Goal: Transaction & Acquisition: Purchase product/service

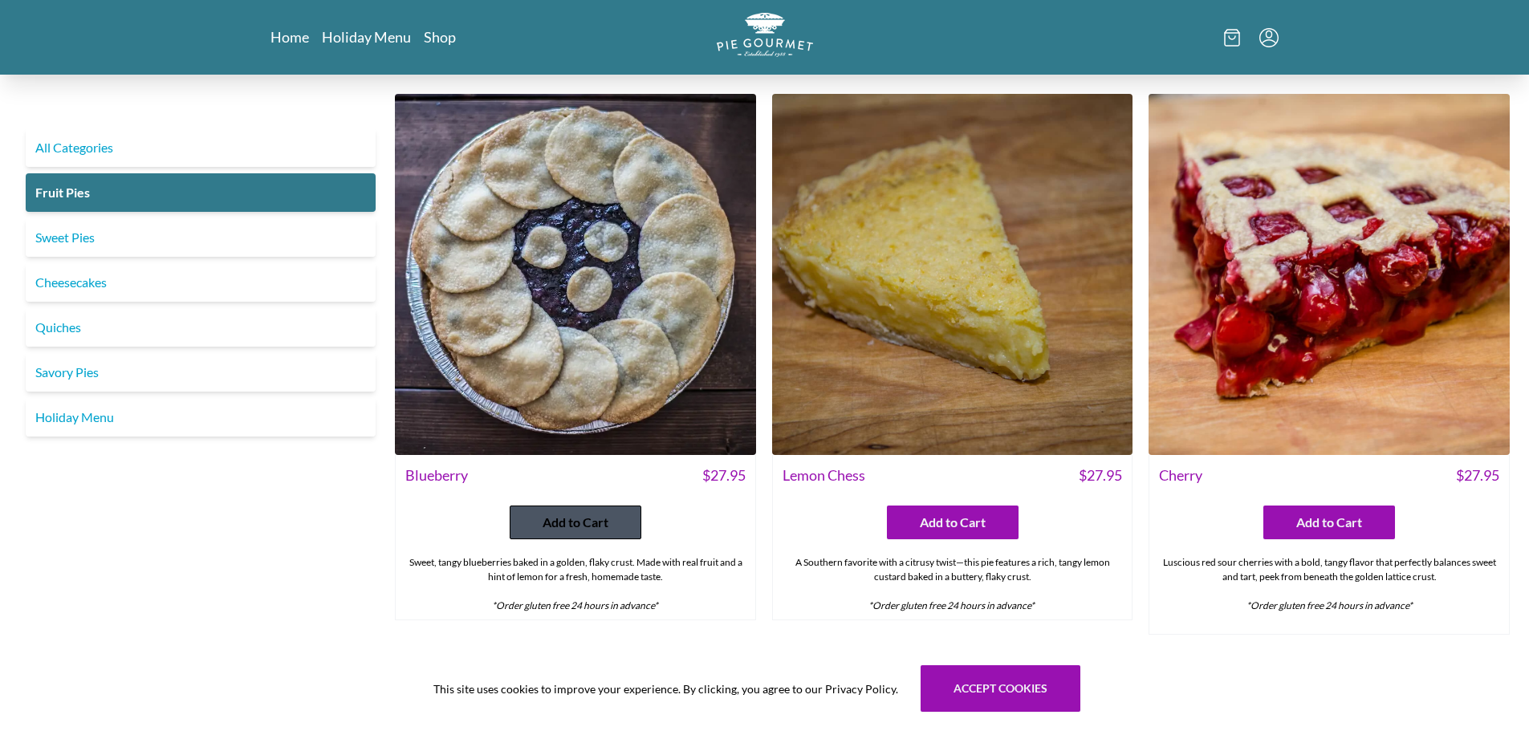
click at [607, 522] on span "Add to Cart" at bounding box center [575, 522] width 66 height 19
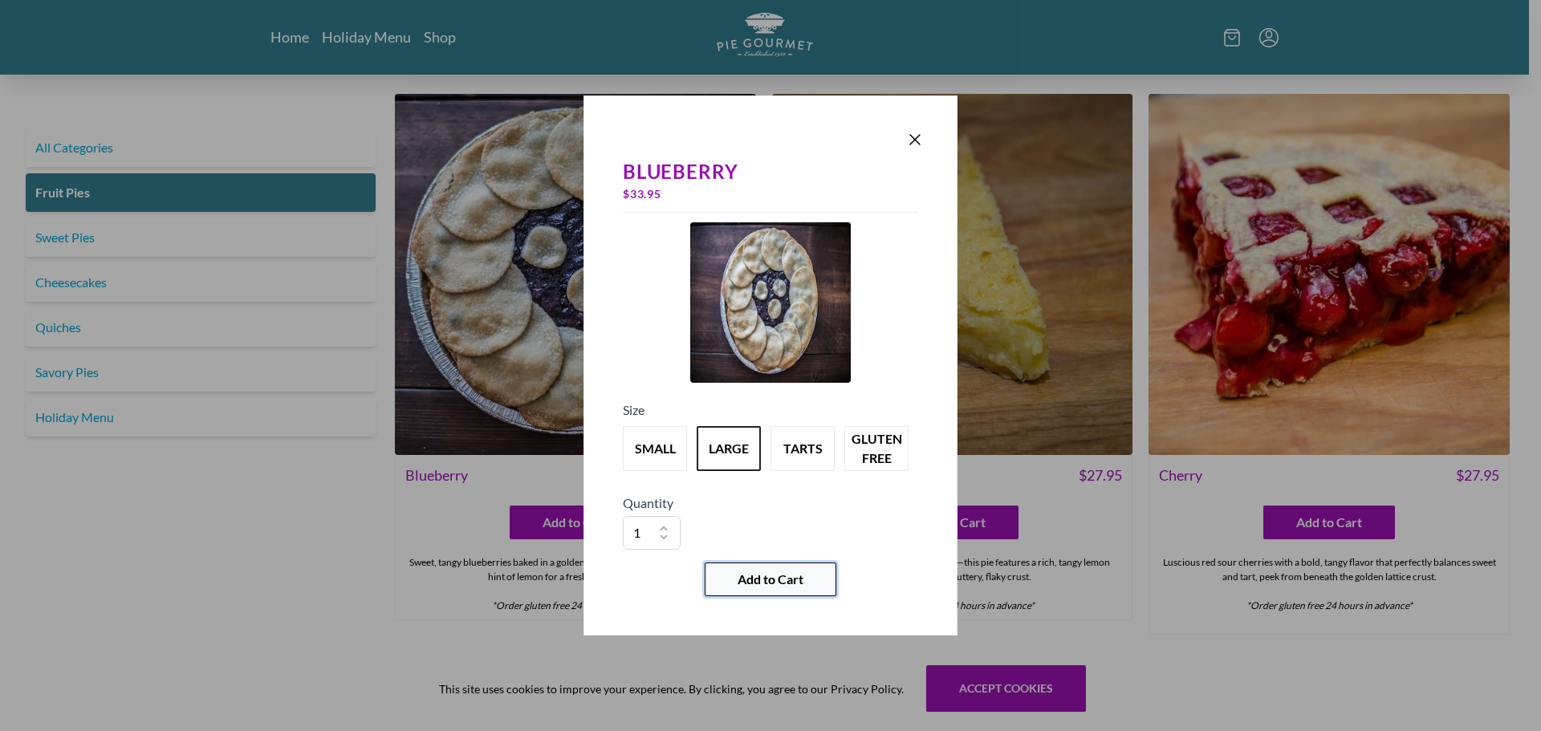
click at [787, 576] on span "Add to Cart" at bounding box center [770, 579] width 66 height 19
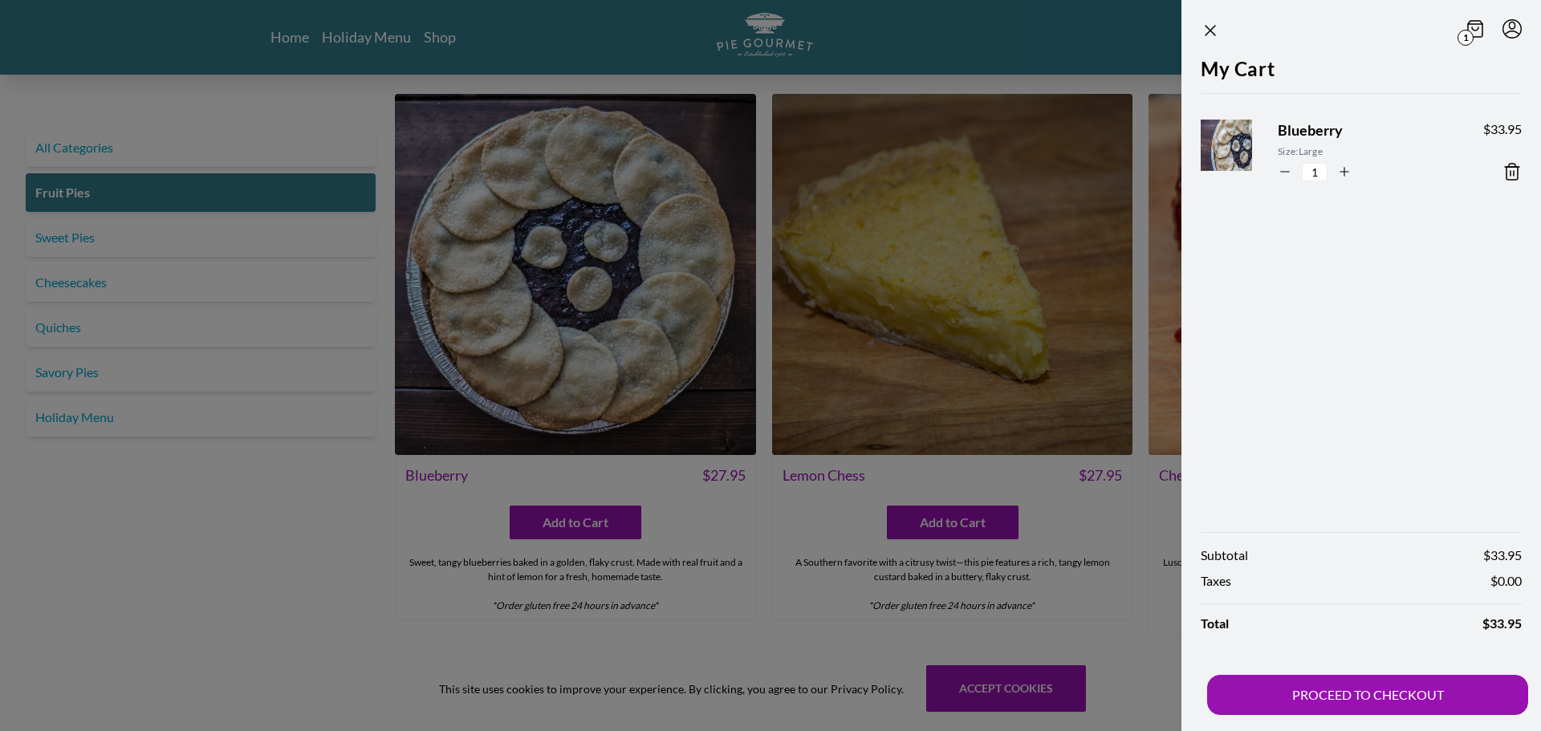
click at [978, 530] on div at bounding box center [770, 365] width 1541 height 731
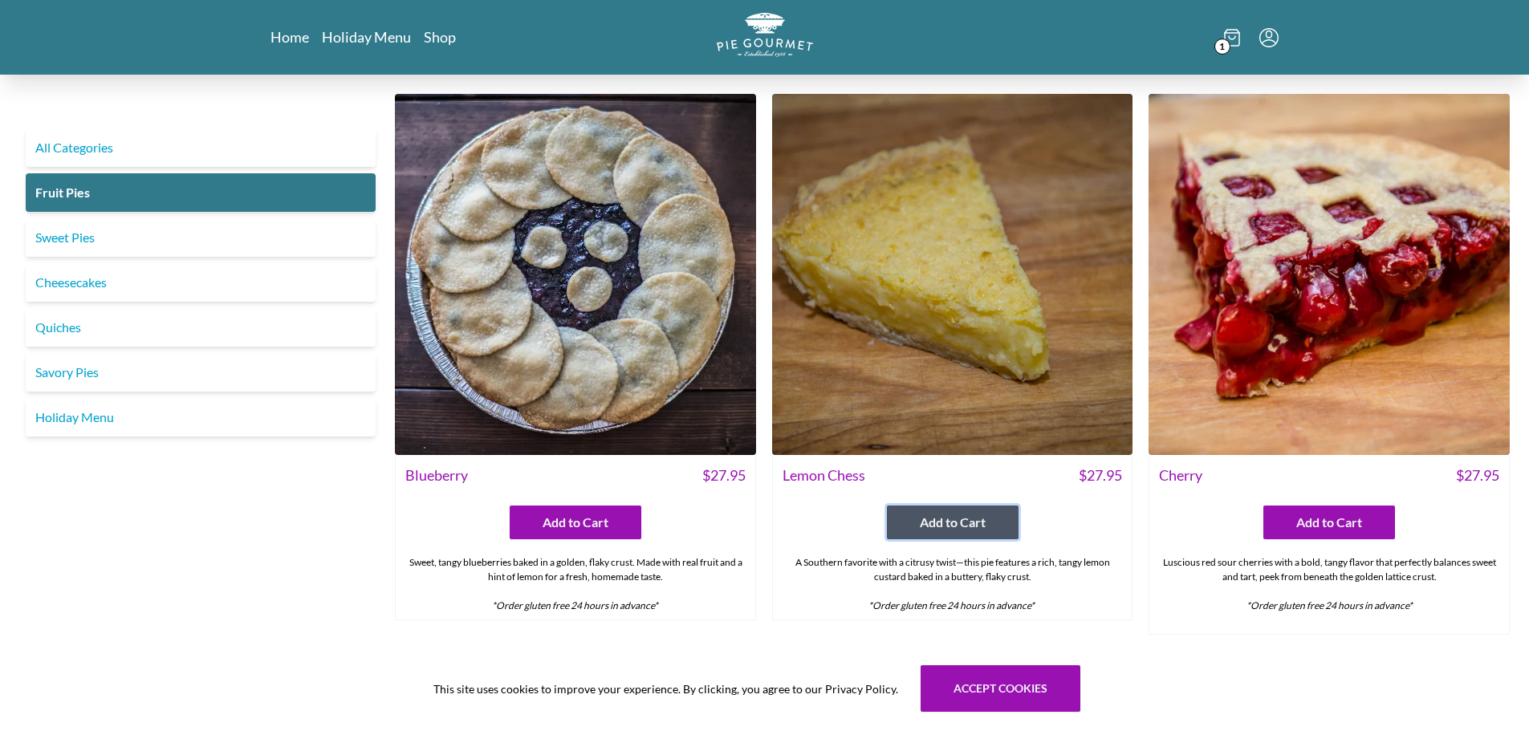
click at [978, 530] on span "Add to Cart" at bounding box center [953, 522] width 66 height 19
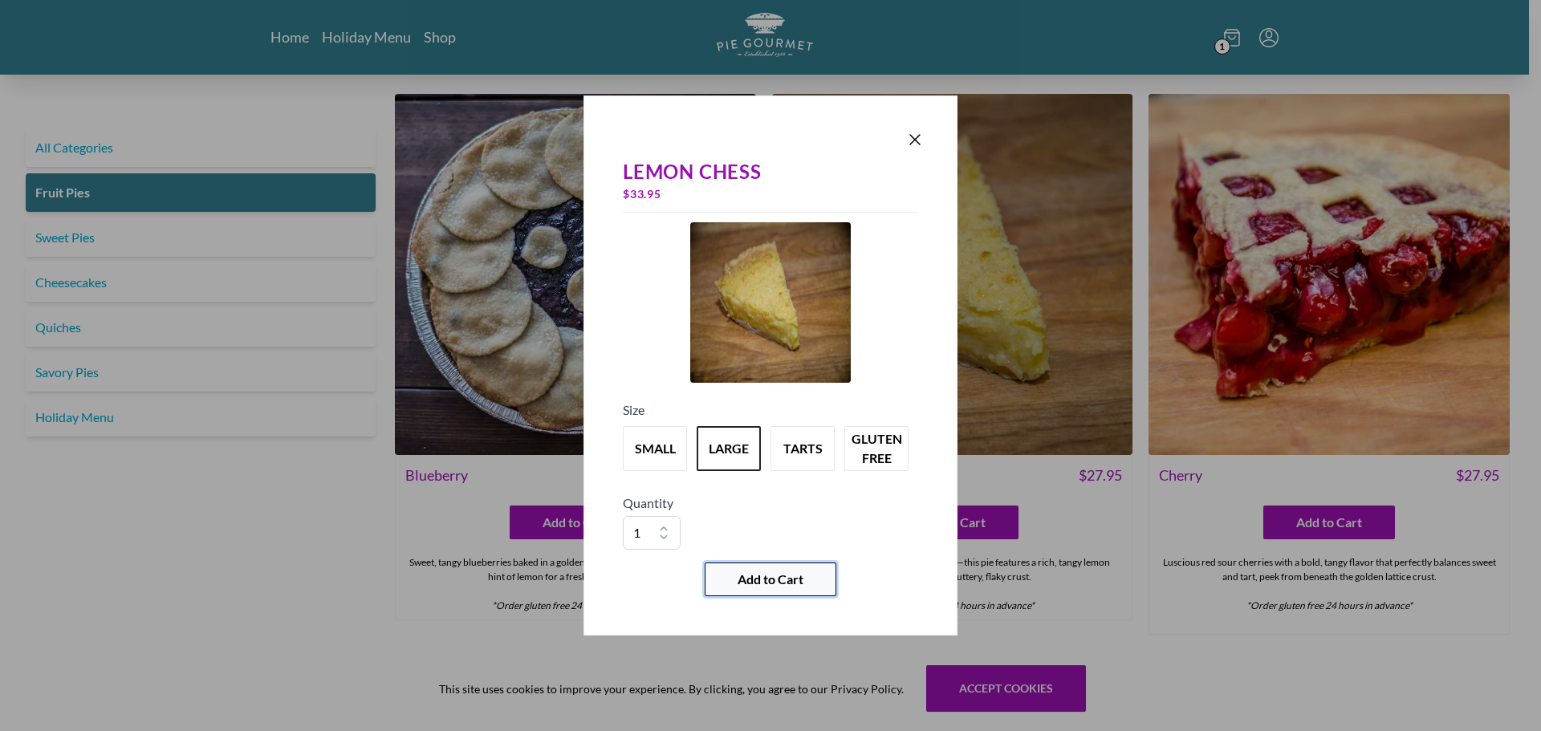
click at [774, 574] on span "Add to Cart" at bounding box center [770, 579] width 66 height 19
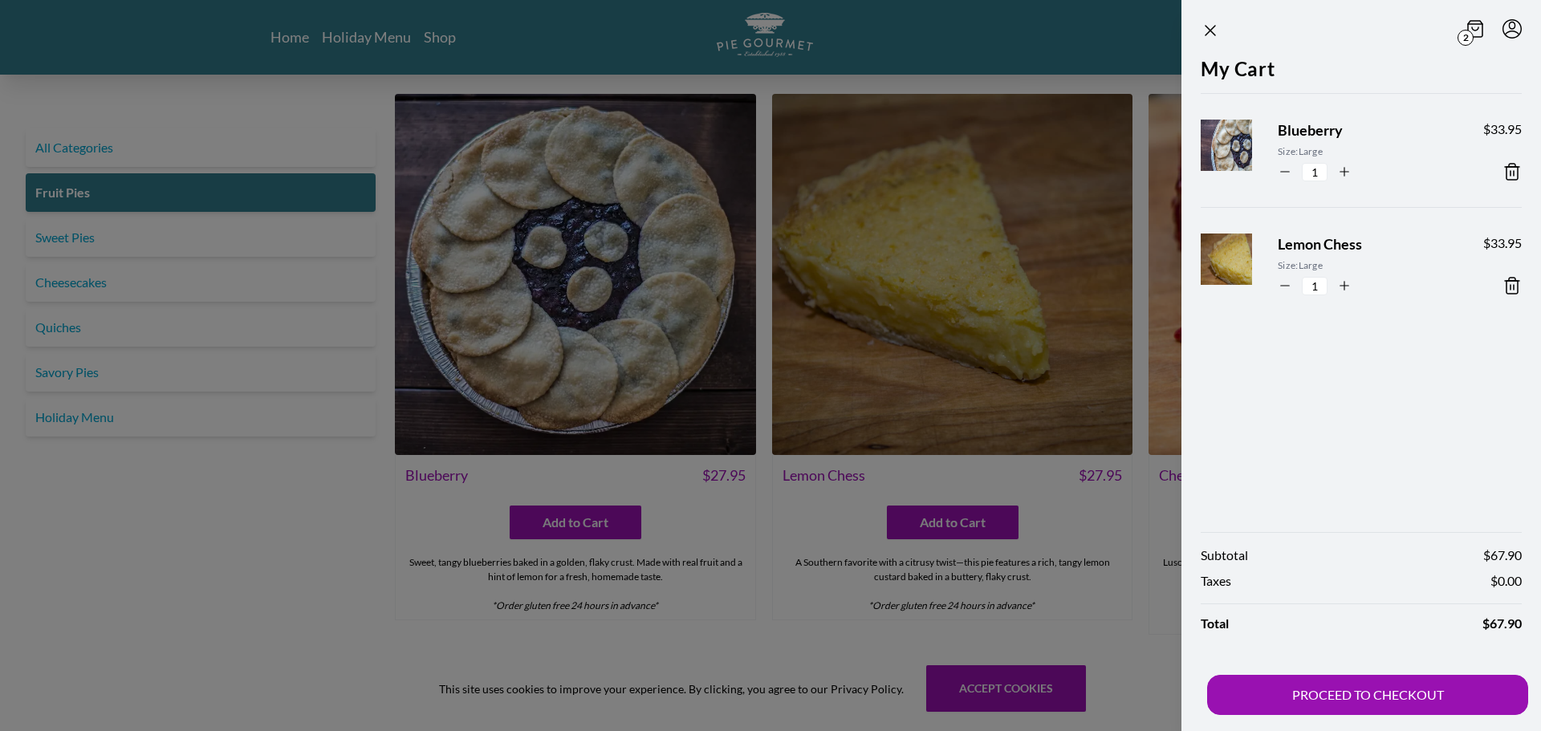
click at [1160, 530] on section "2 My Cart Blueberry Size: Large 1 $ 33.95 Lemon Chess Size: Large 1 $ 33.95 Sub…" at bounding box center [1335, 365] width 411 height 731
click at [1210, 32] on icon "Close panel" at bounding box center [1210, 30] width 19 height 19
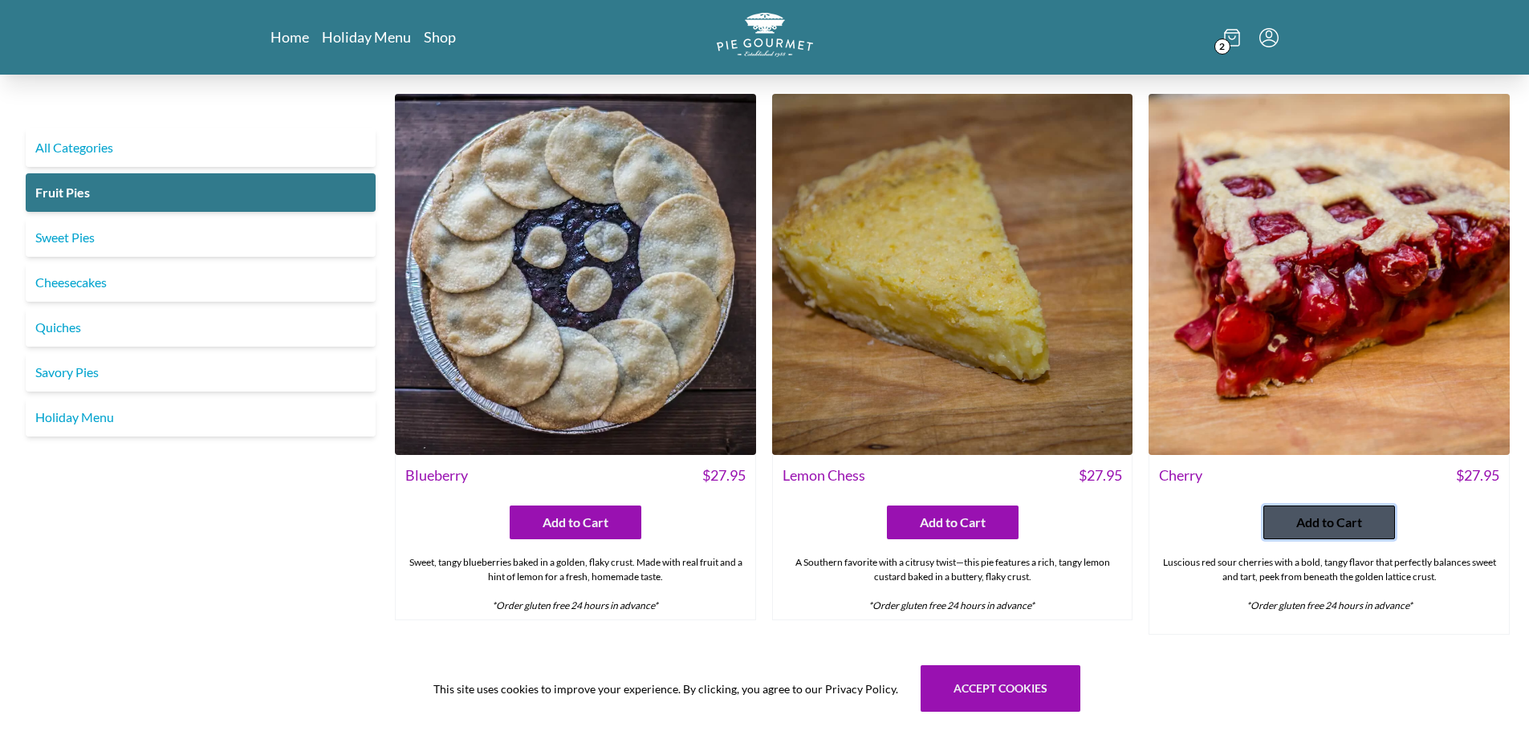
click at [1301, 522] on span "Add to Cart" at bounding box center [1329, 522] width 66 height 19
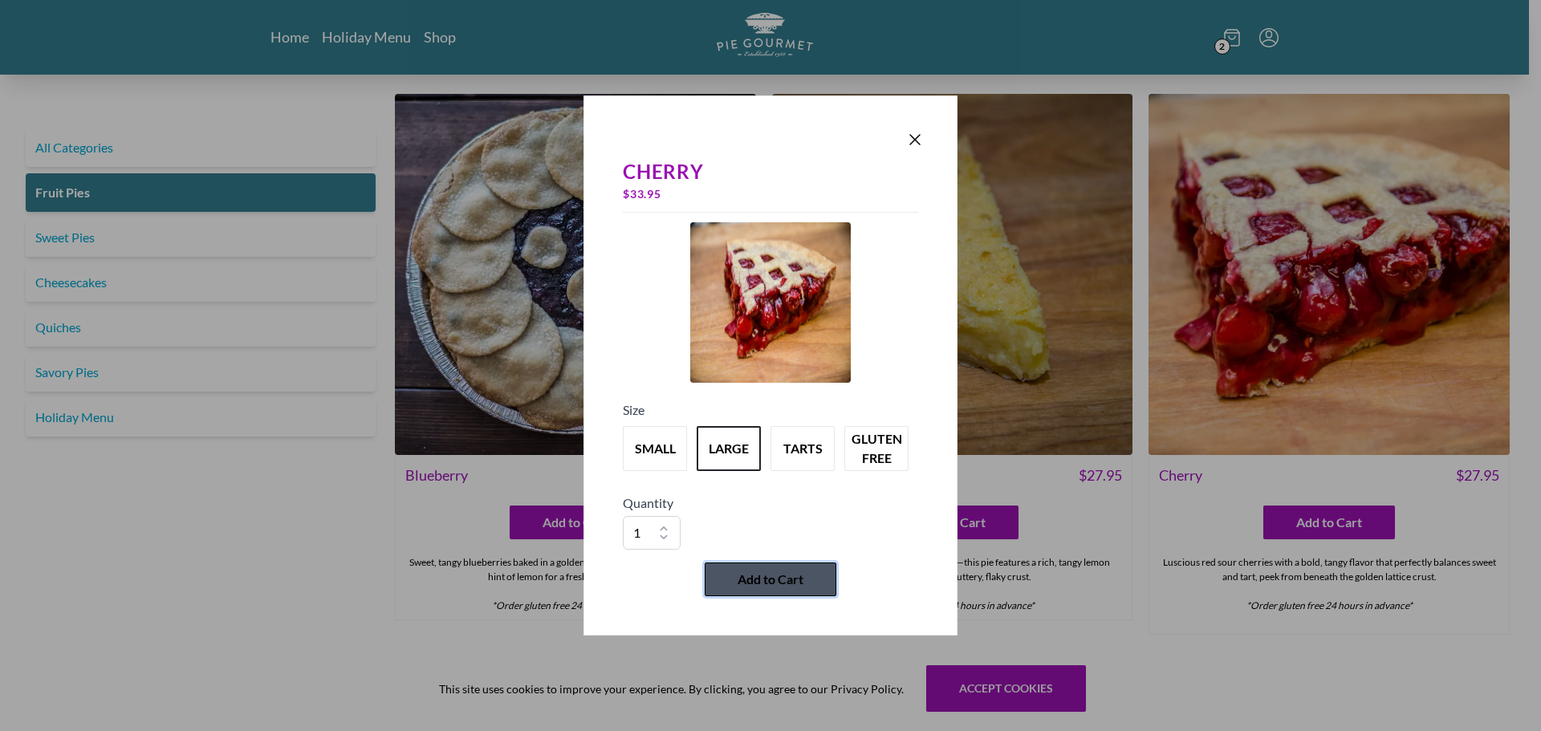
click at [776, 589] on button "Add to Cart" at bounding box center [771, 580] width 132 height 34
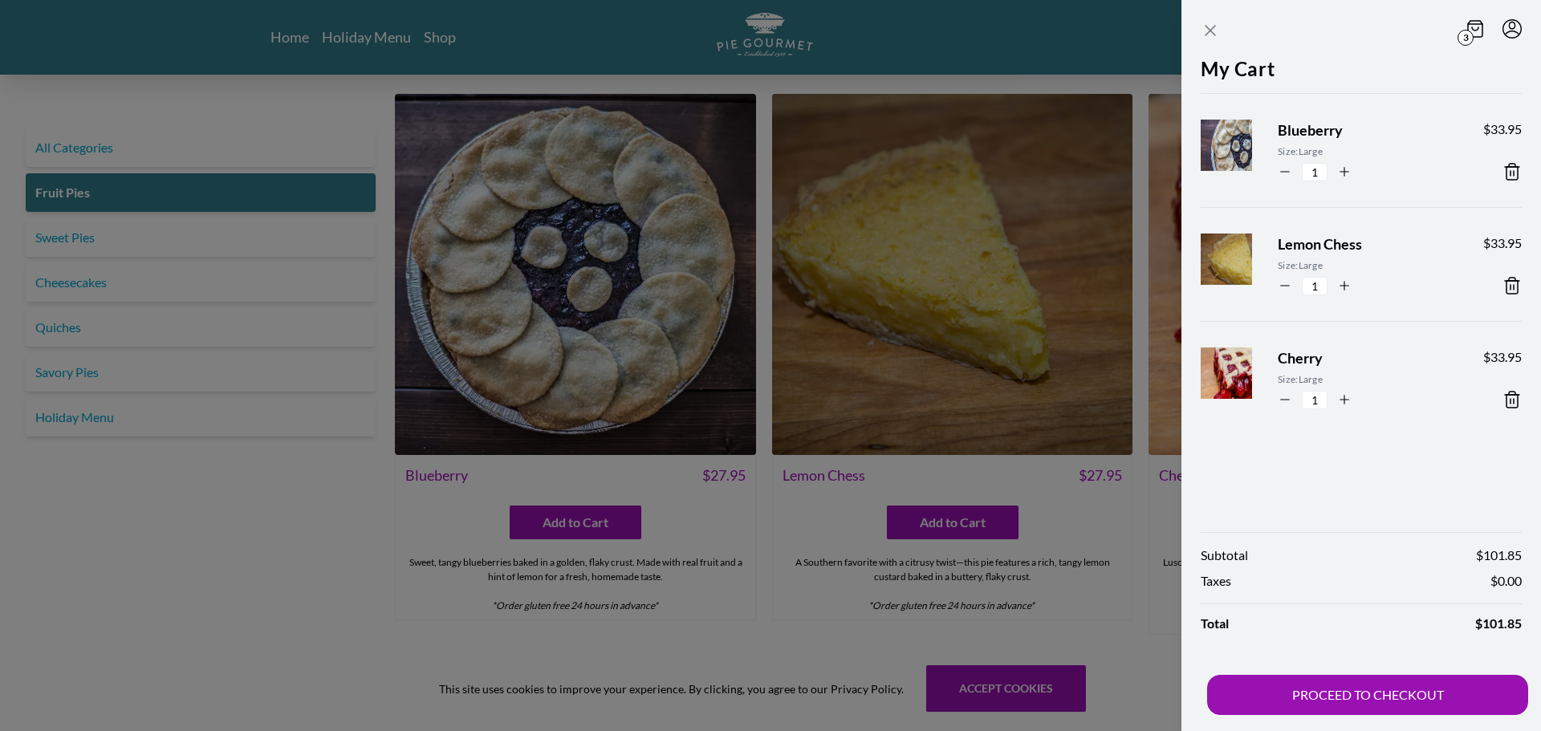
click at [1213, 34] on icon "Close panel" at bounding box center [1210, 31] width 10 height 10
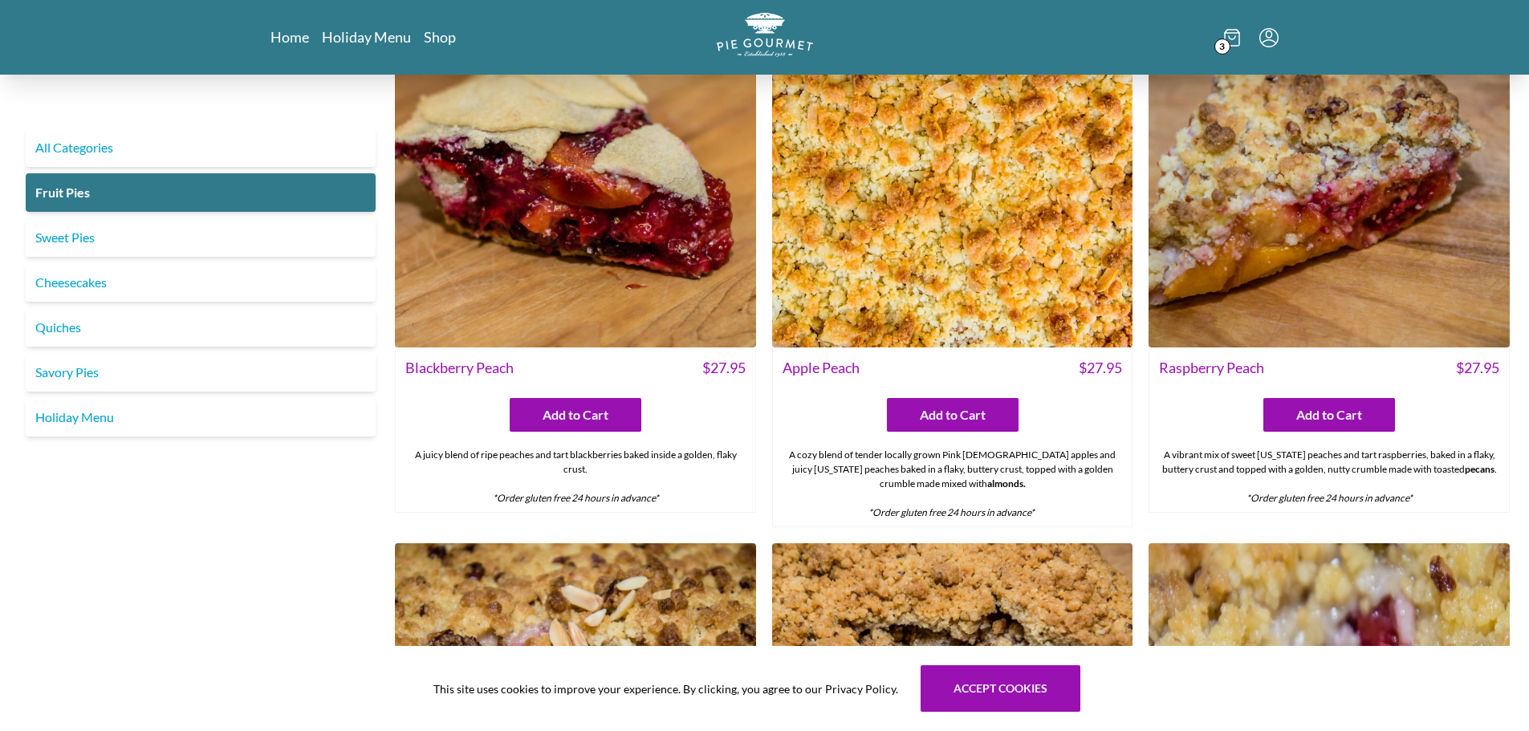
scroll to position [655, 0]
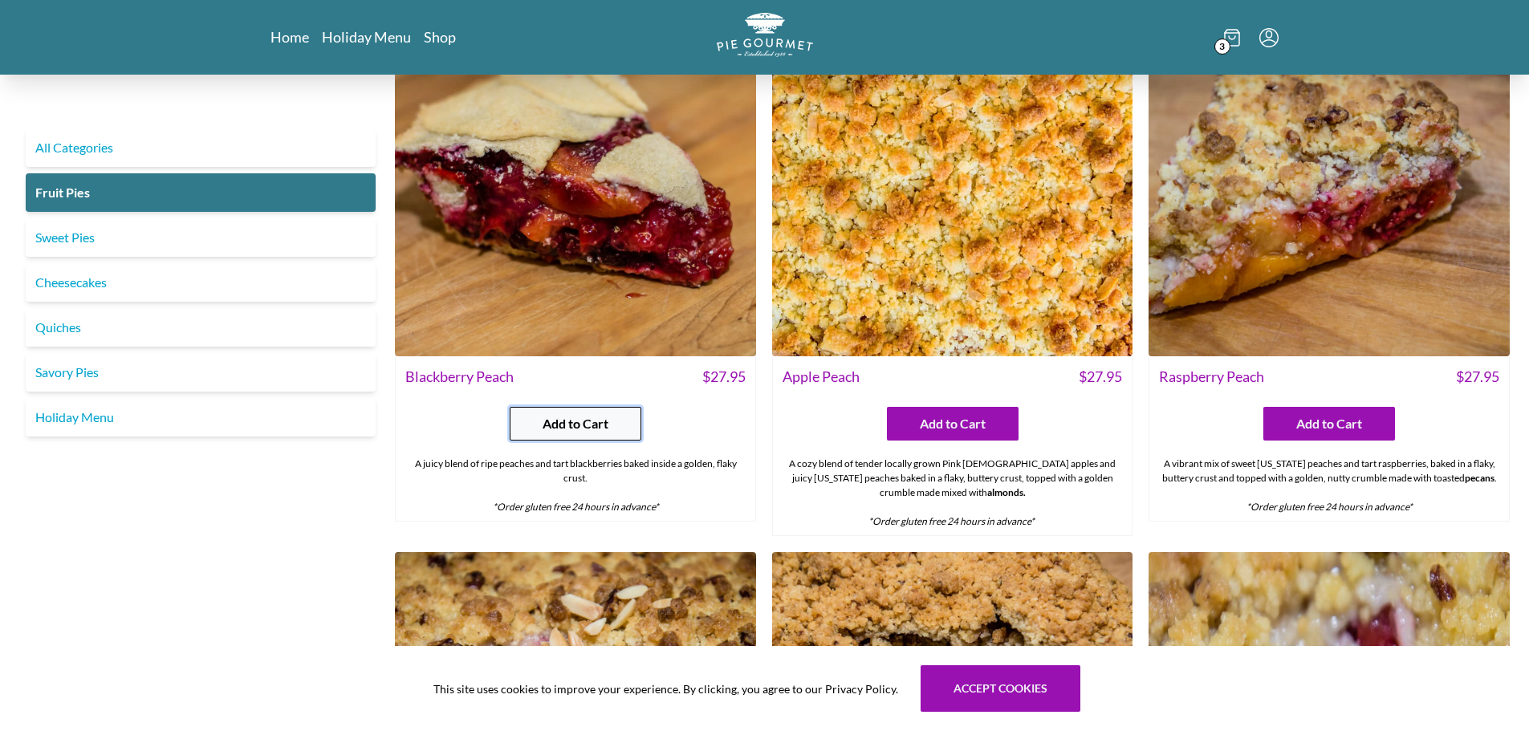
click at [560, 417] on span "Add to Cart" at bounding box center [575, 423] width 66 height 19
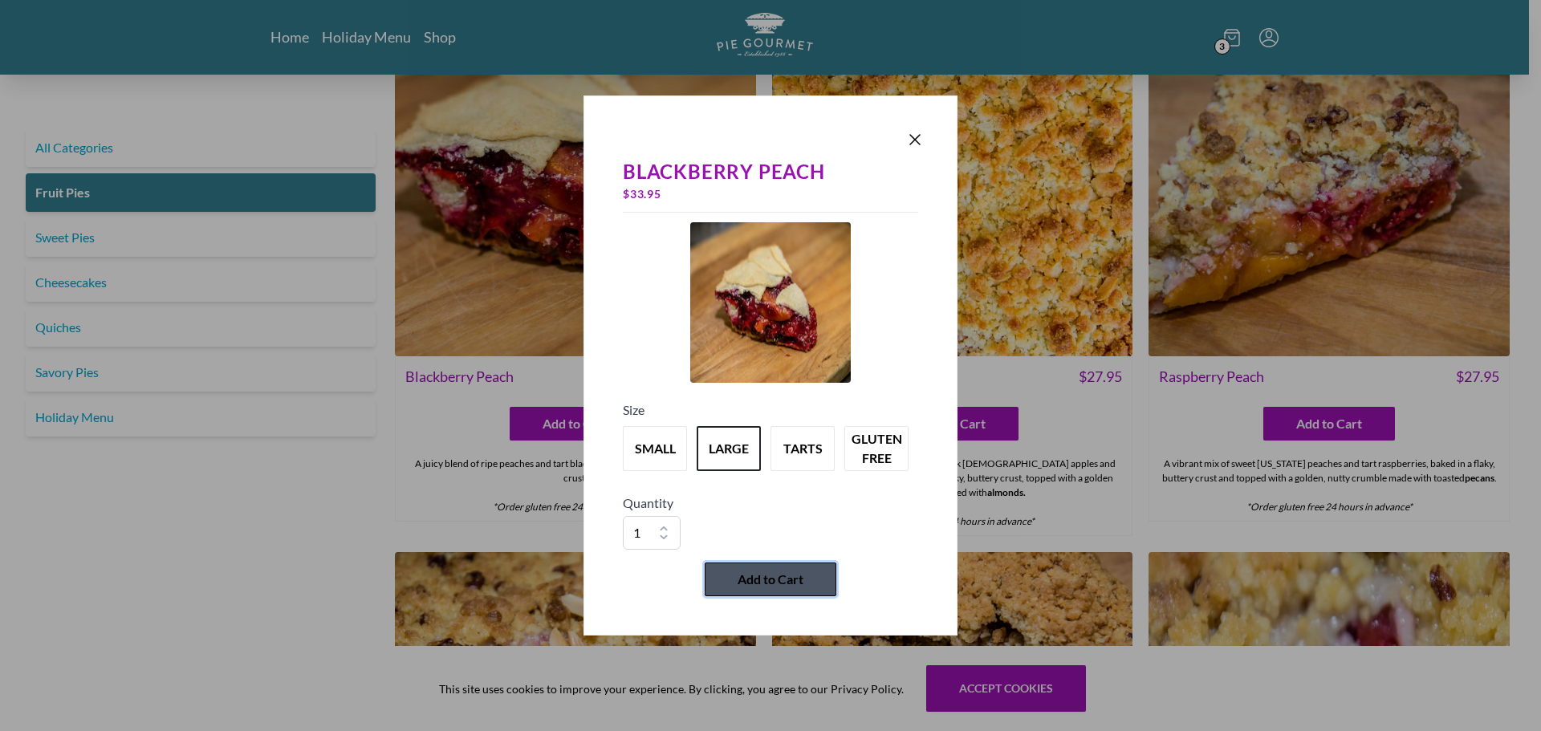
click at [746, 577] on span "Add to Cart" at bounding box center [770, 579] width 66 height 19
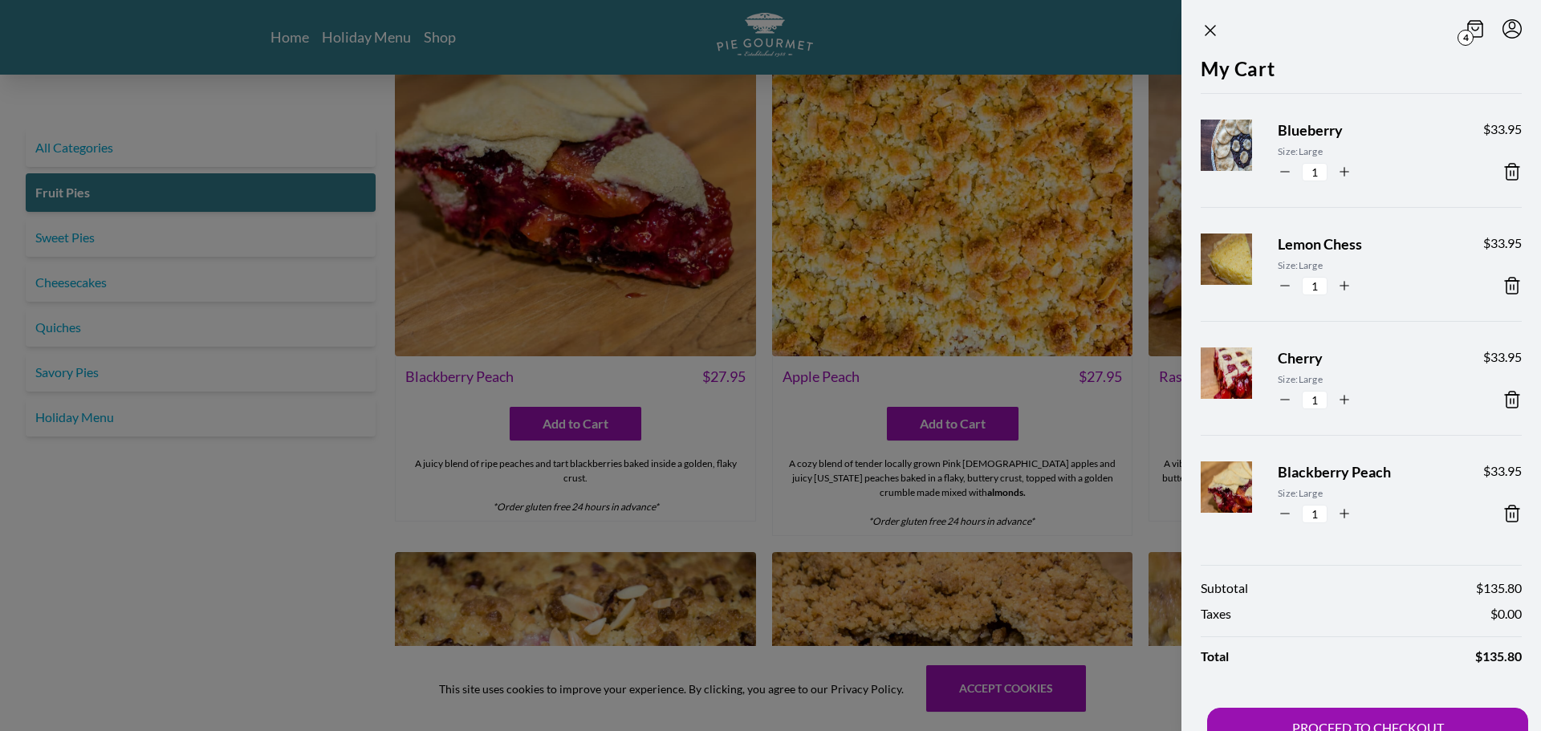
click at [1048, 51] on div at bounding box center [770, 365] width 1541 height 731
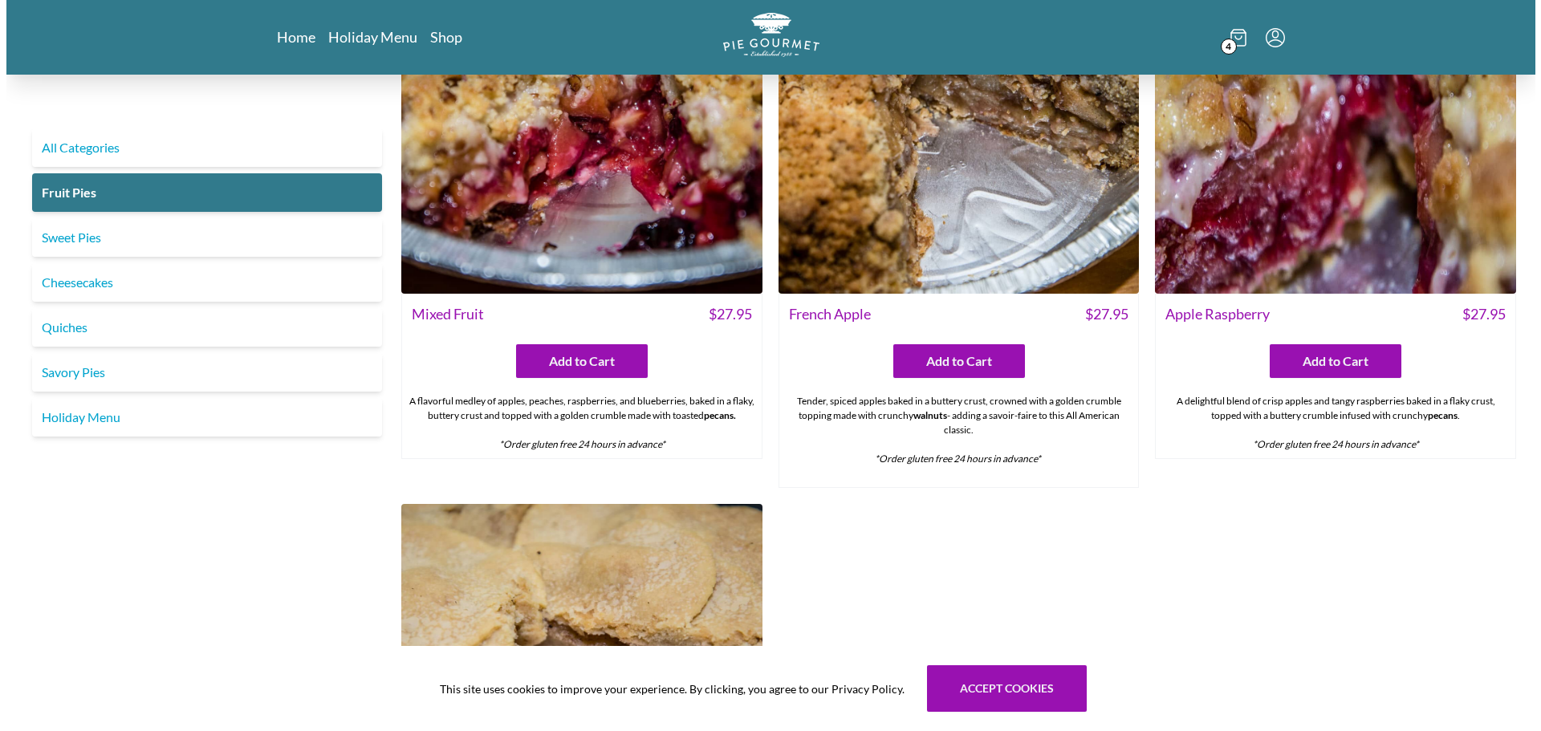
scroll to position [1271, 0]
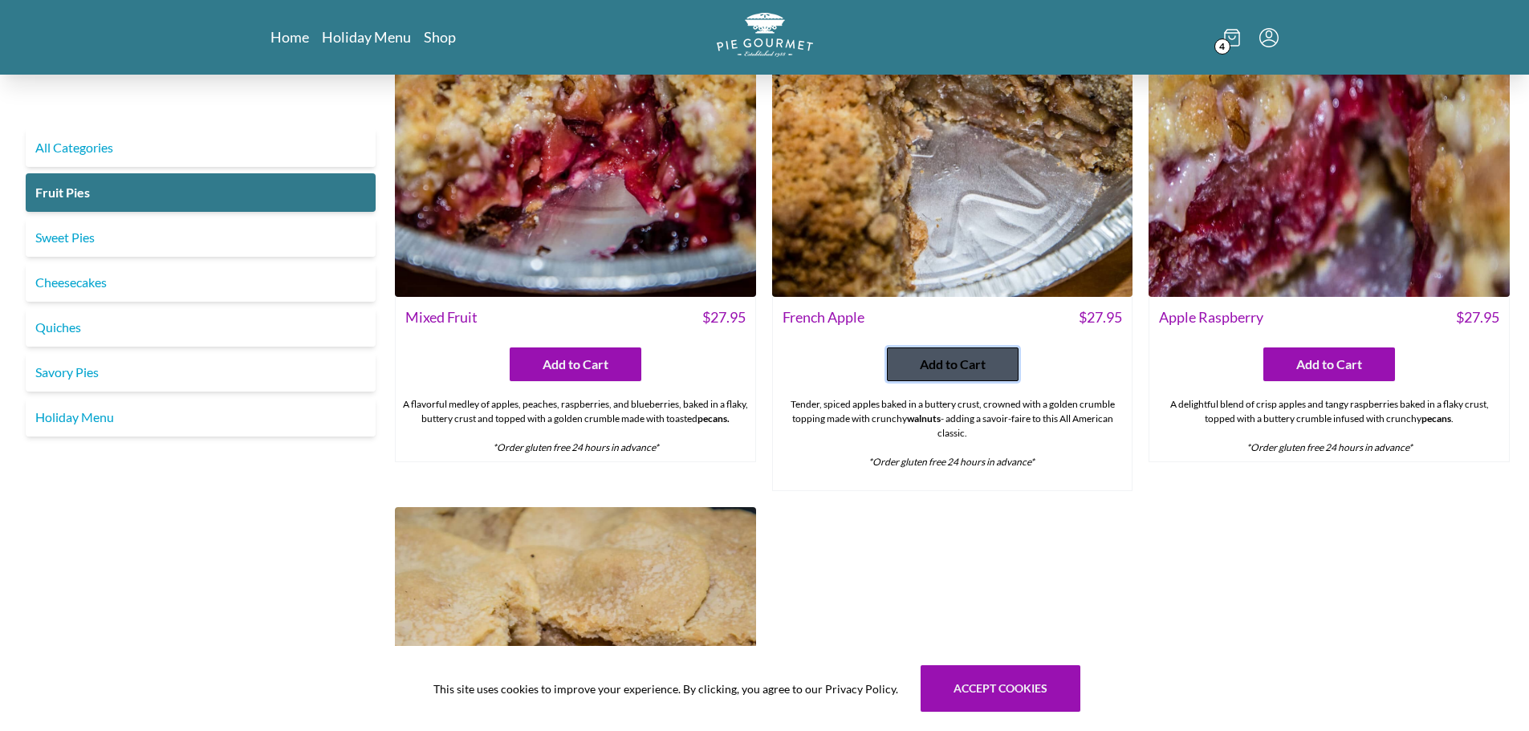
click at [977, 366] on span "Add to Cart" at bounding box center [953, 364] width 66 height 19
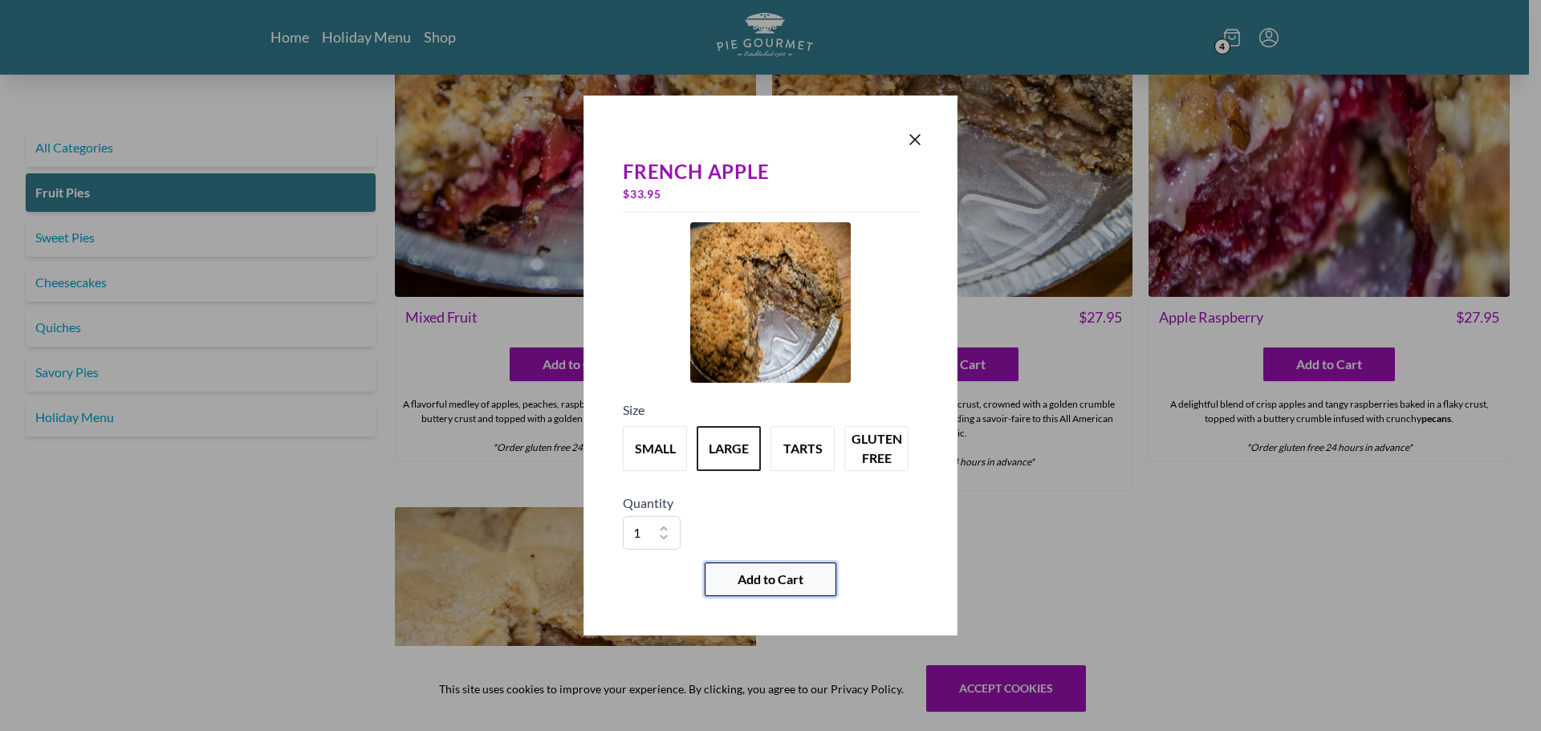
click at [774, 575] on span "Add to Cart" at bounding box center [770, 579] width 66 height 19
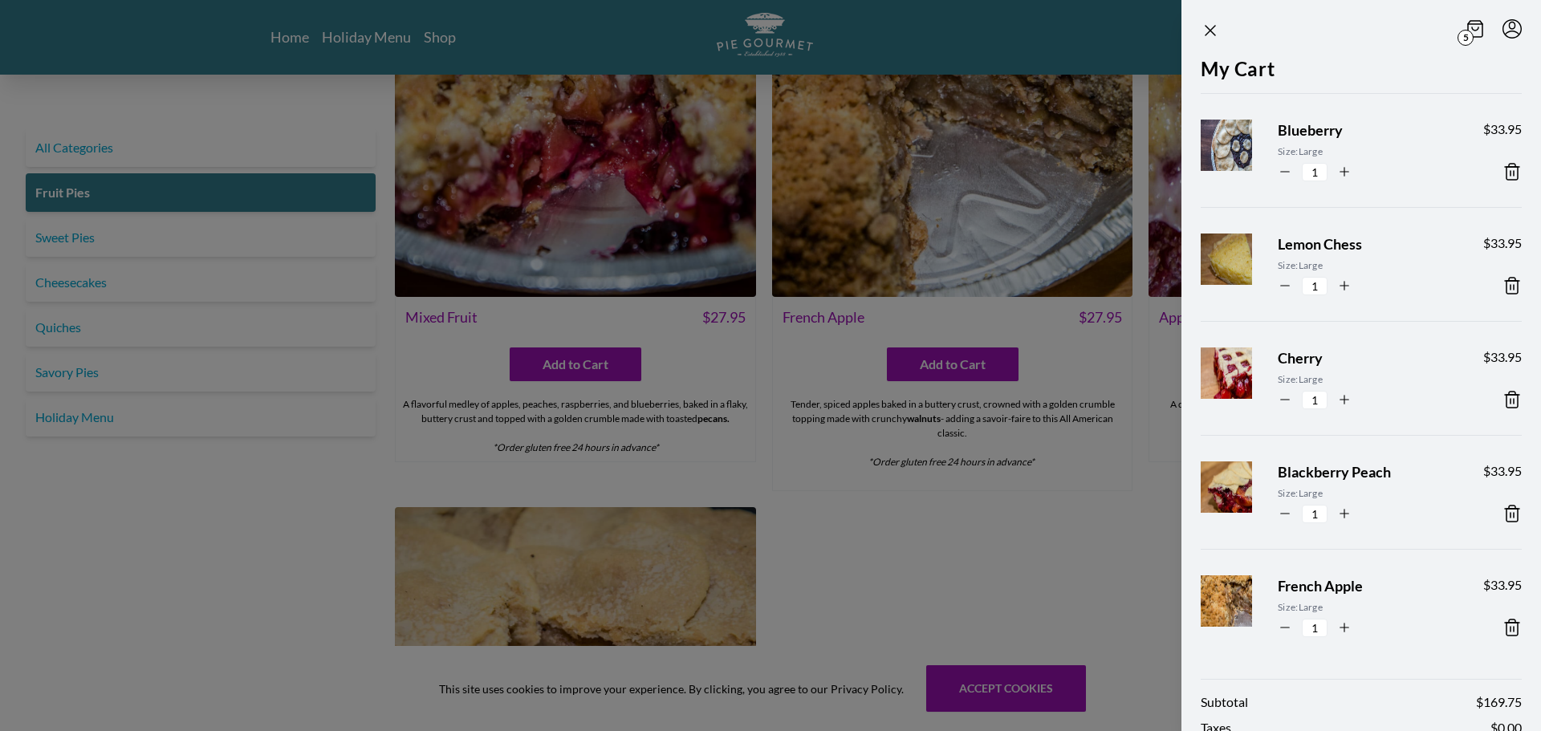
click at [965, 578] on div at bounding box center [770, 365] width 1541 height 731
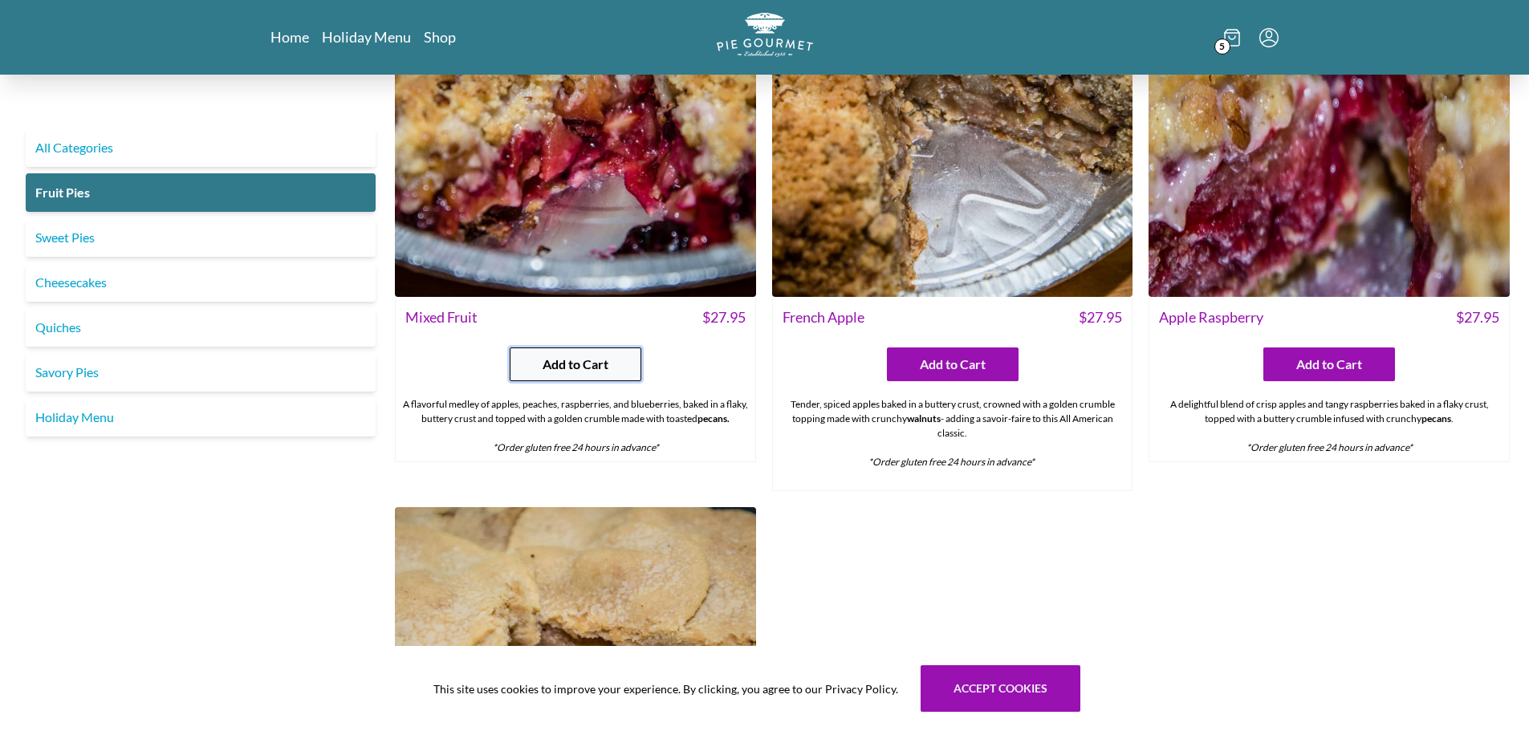
click at [586, 368] on span "Add to Cart" at bounding box center [575, 364] width 66 height 19
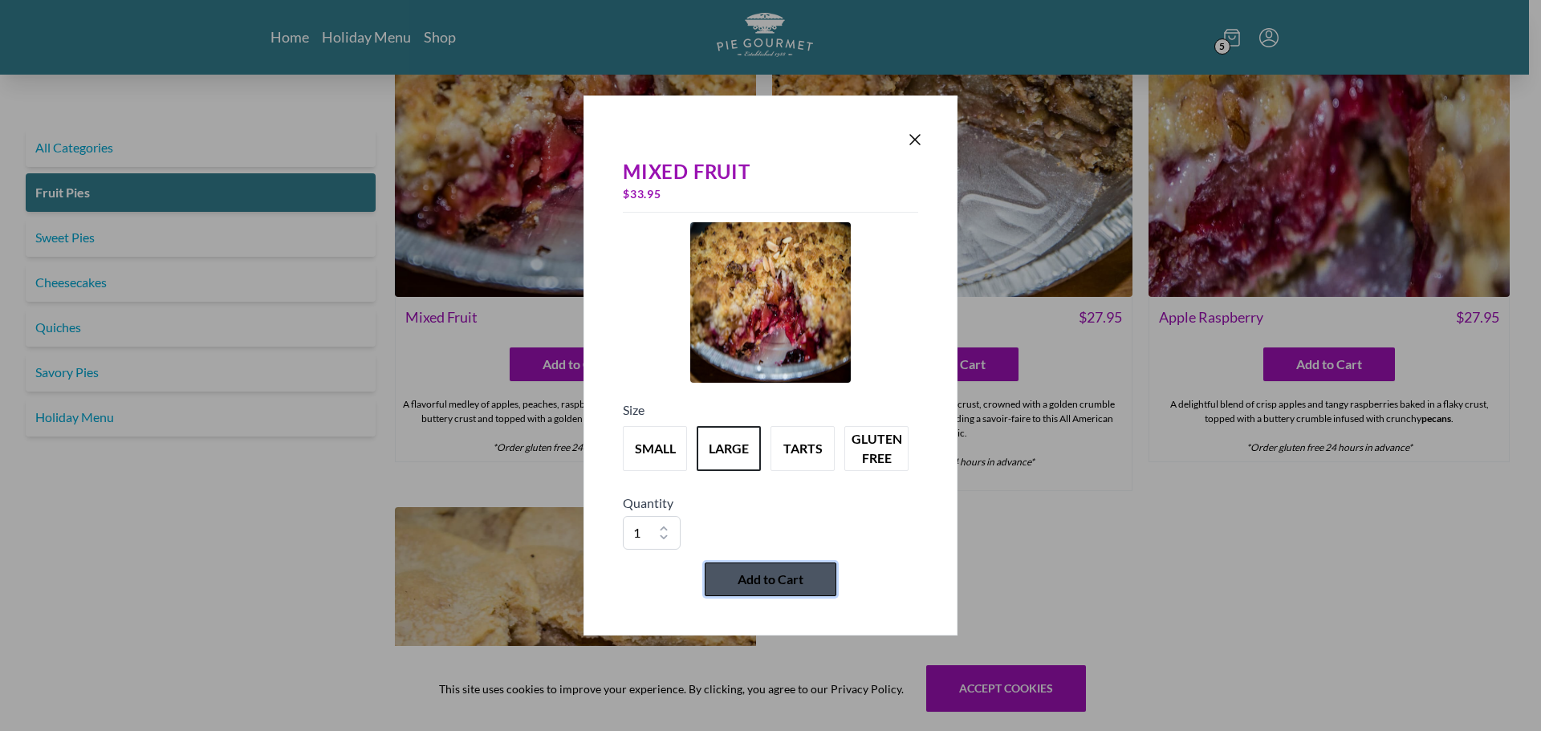
click at [797, 578] on span "Add to Cart" at bounding box center [770, 579] width 66 height 19
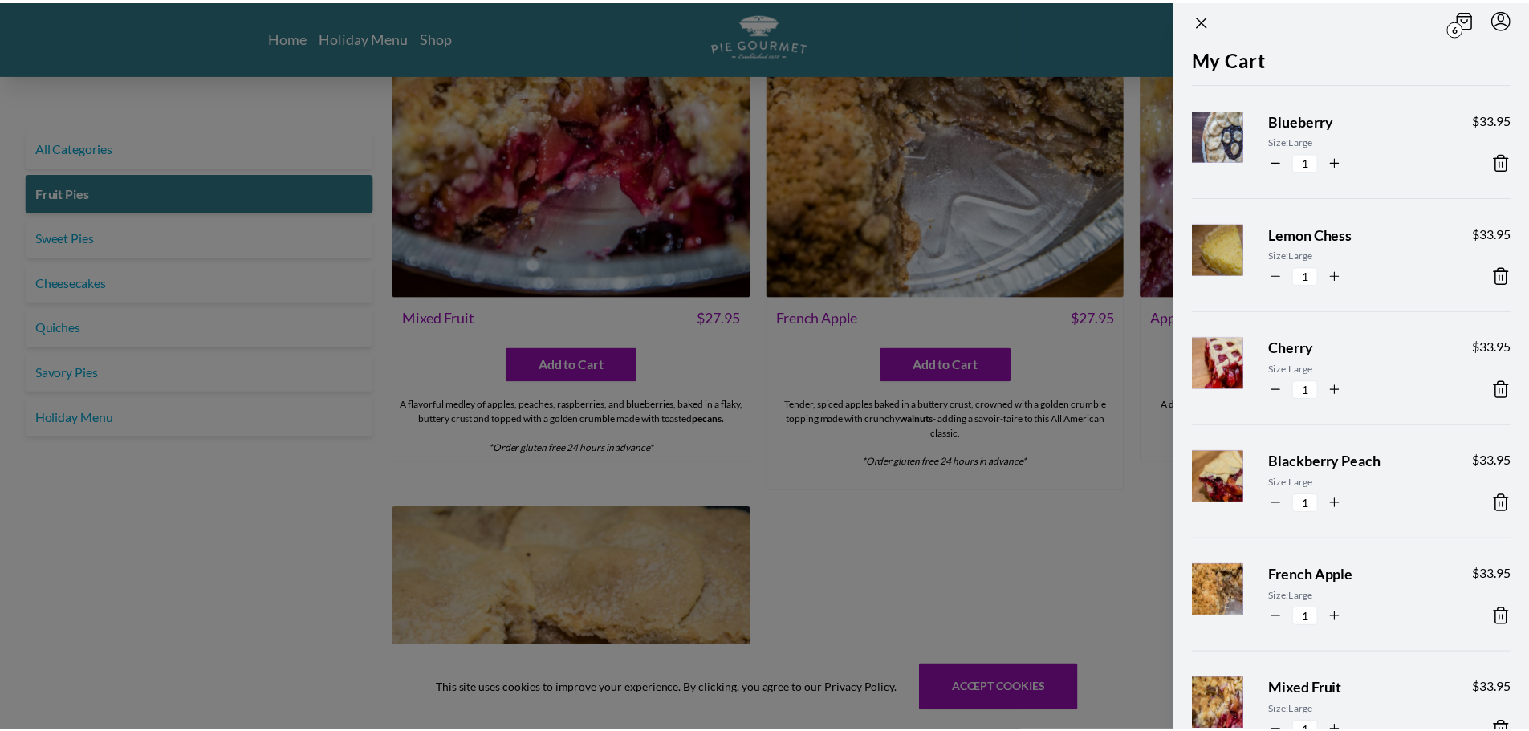
scroll to position [0, 0]
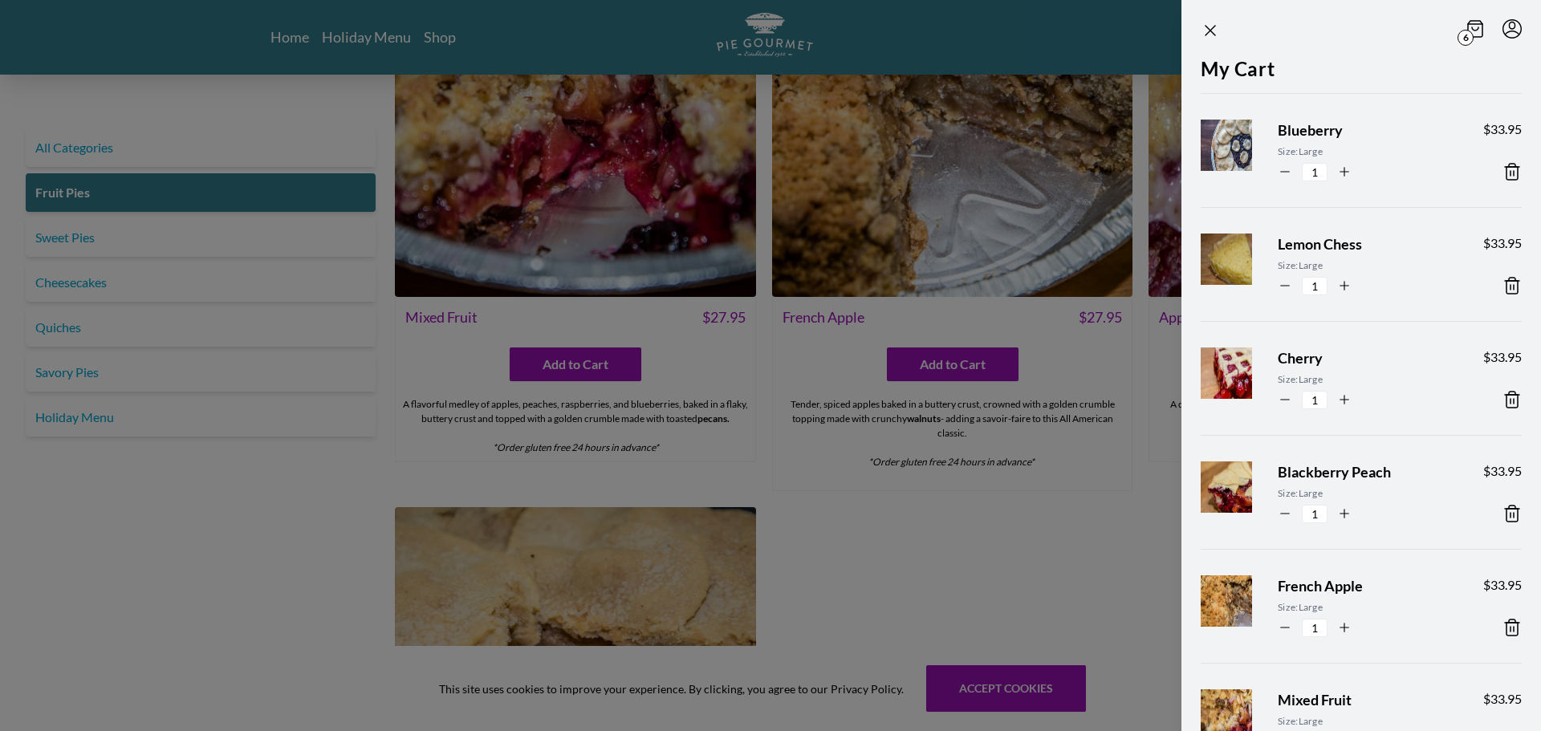
click at [63, 238] on div at bounding box center [770, 365] width 1541 height 731
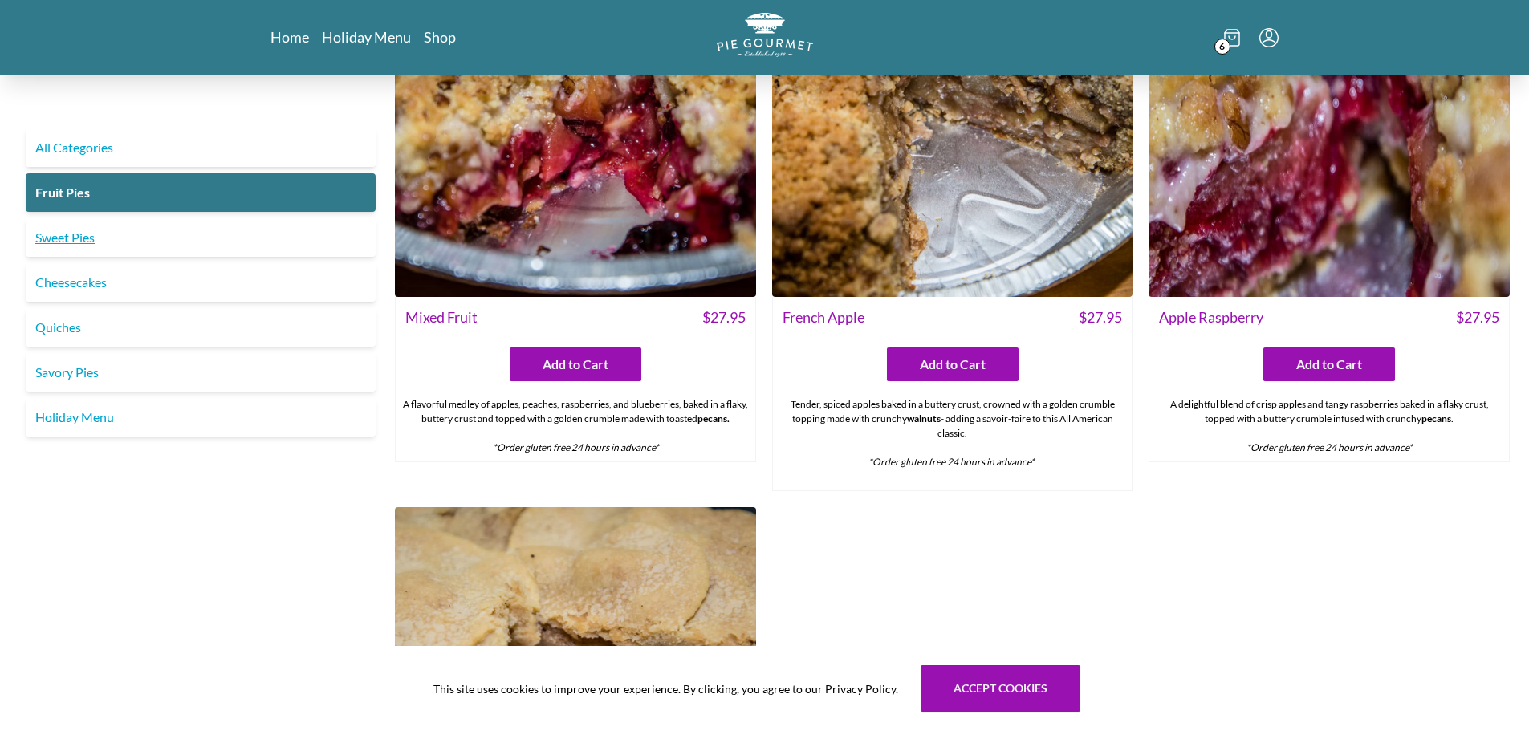
click at [63, 238] on link "Sweet Pies" at bounding box center [201, 237] width 350 height 39
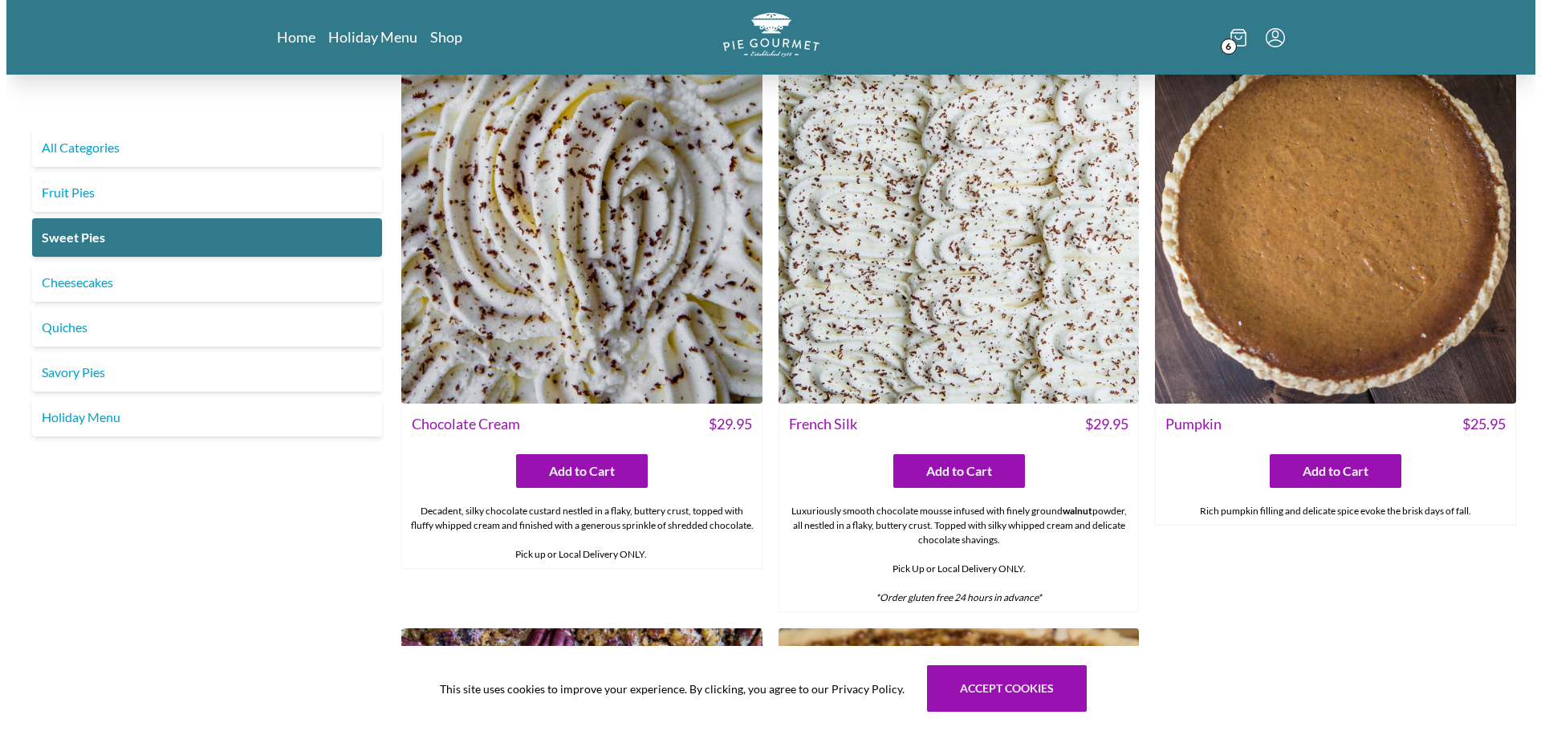
scroll to position [628, 0]
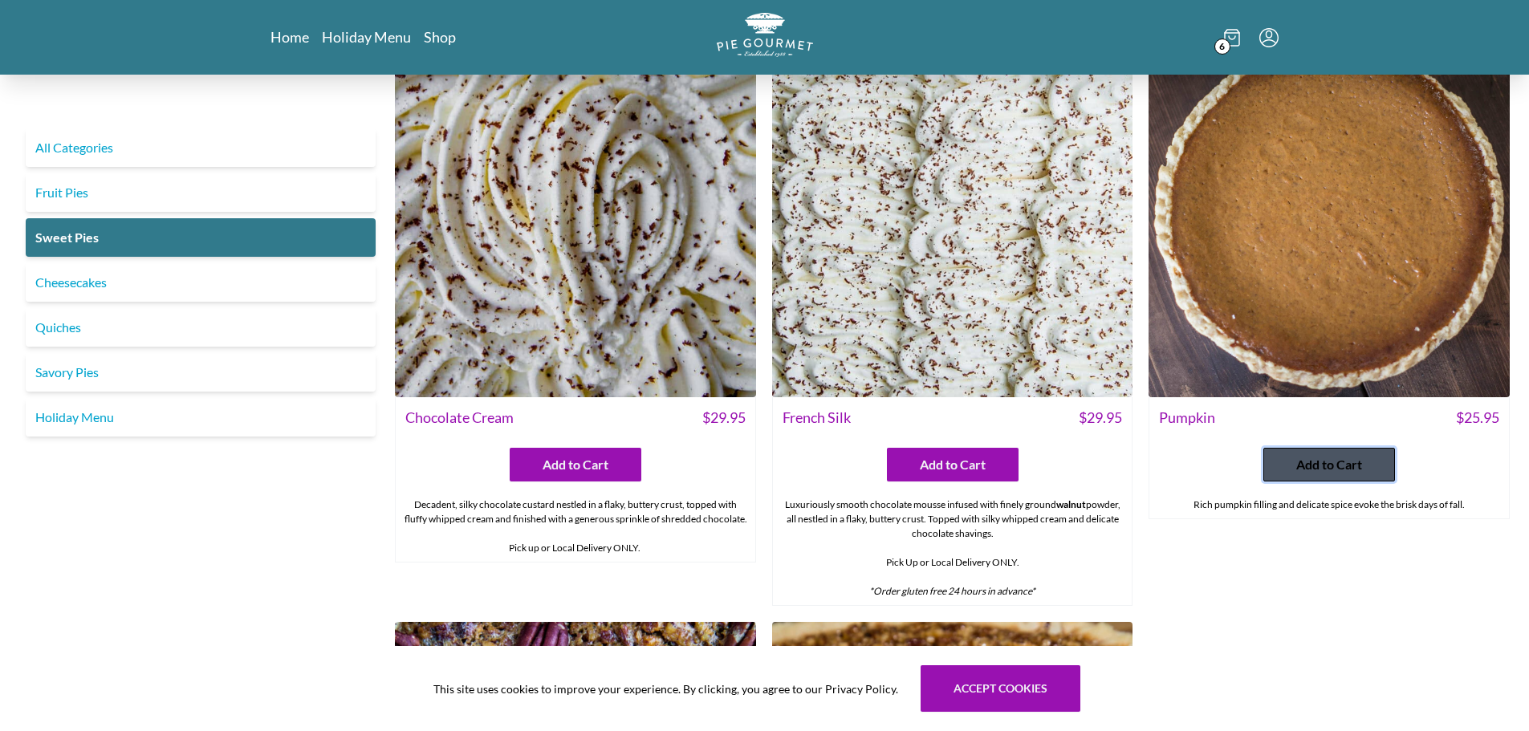
click at [1347, 475] on button "Add to Cart" at bounding box center [1329, 465] width 132 height 34
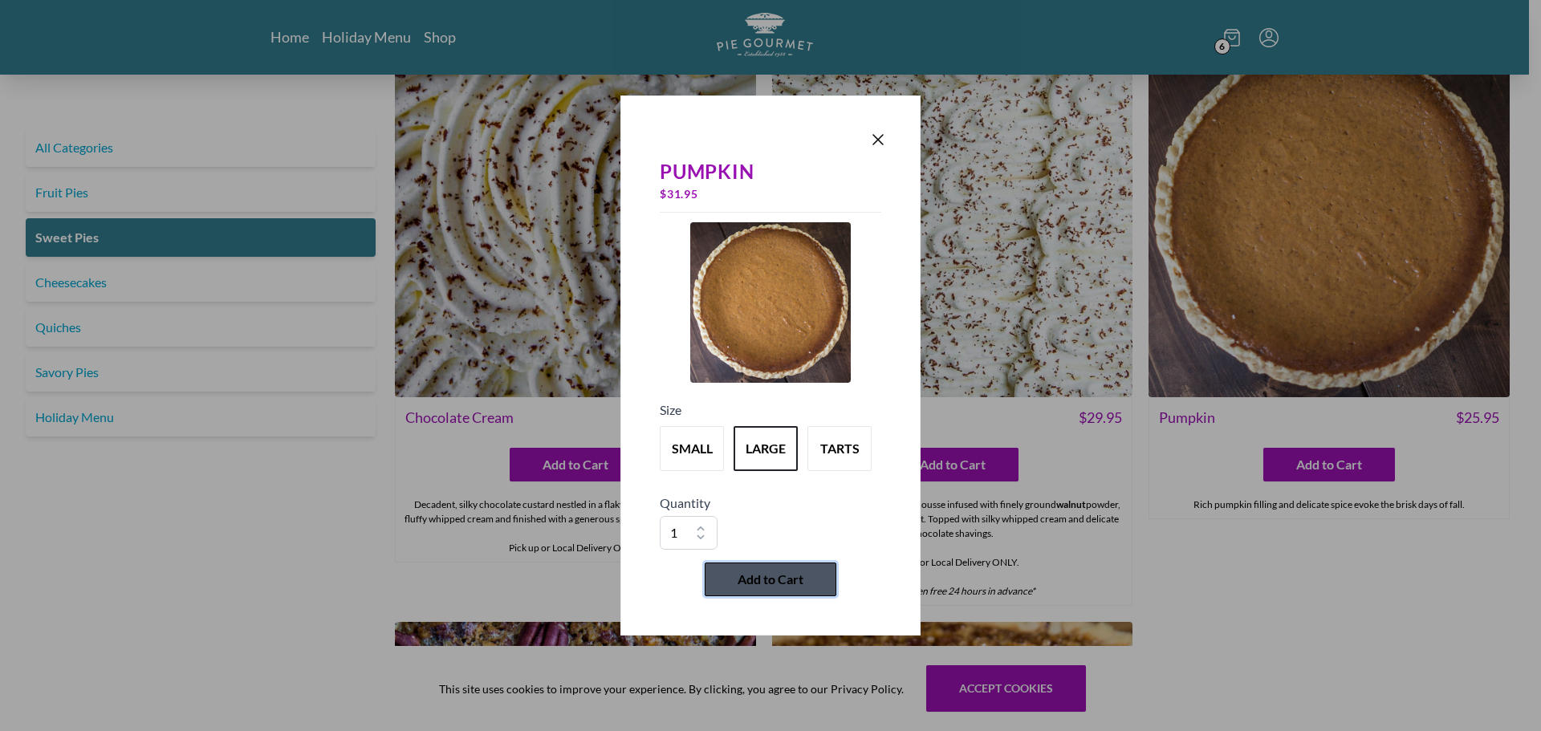
click at [768, 579] on span "Add to Cart" at bounding box center [770, 579] width 66 height 19
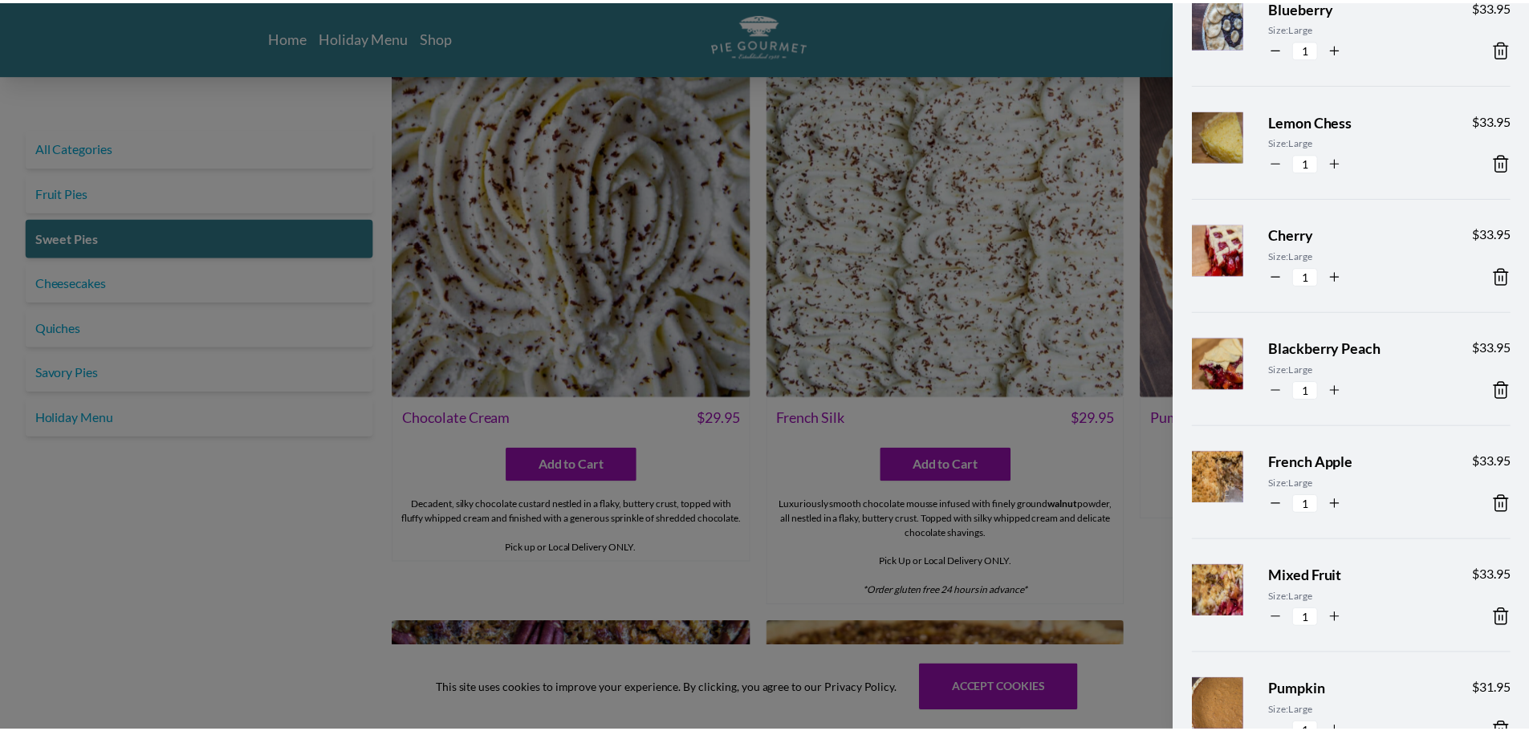
scroll to position [0, 0]
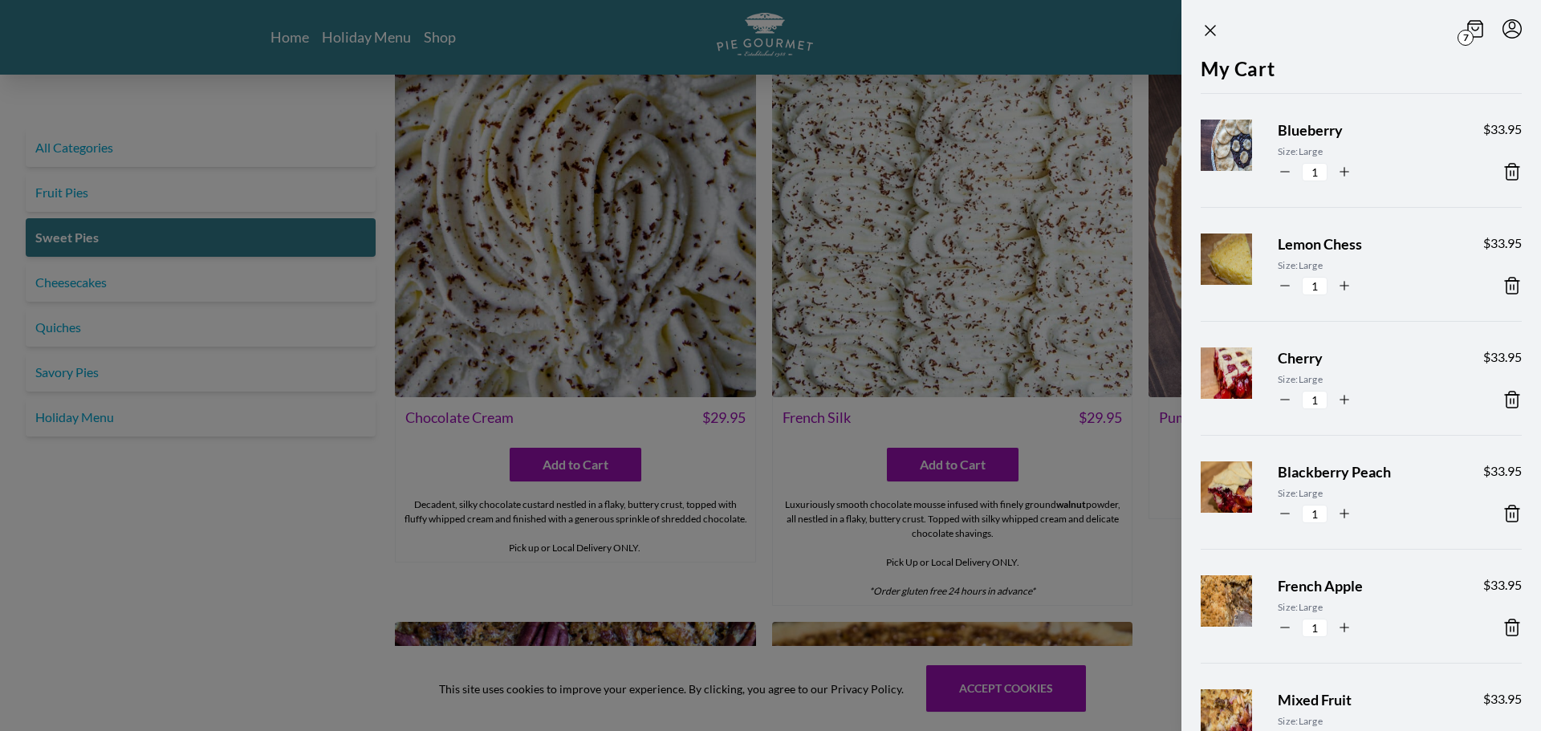
click at [336, 514] on div at bounding box center [770, 365] width 1541 height 731
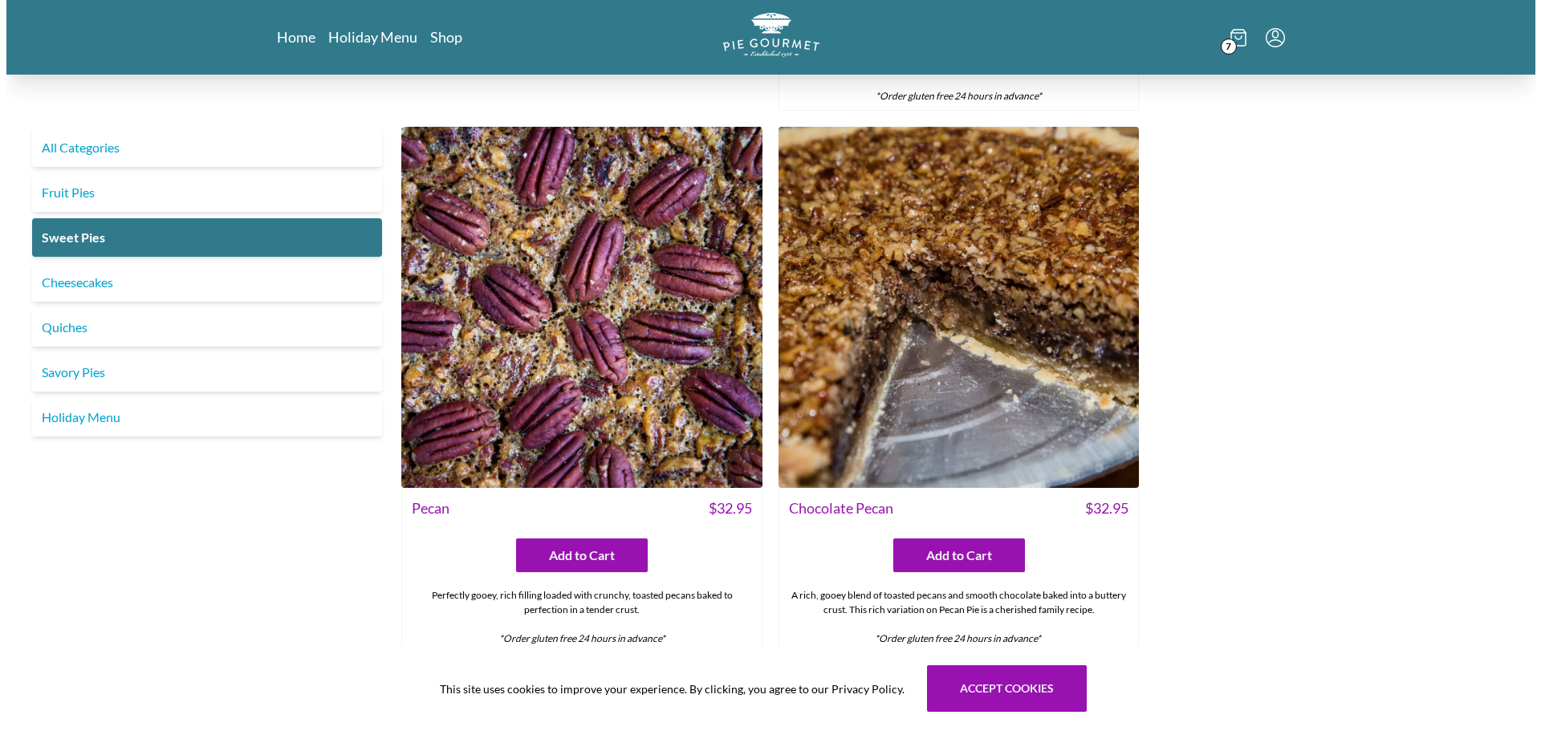
scroll to position [1131, 0]
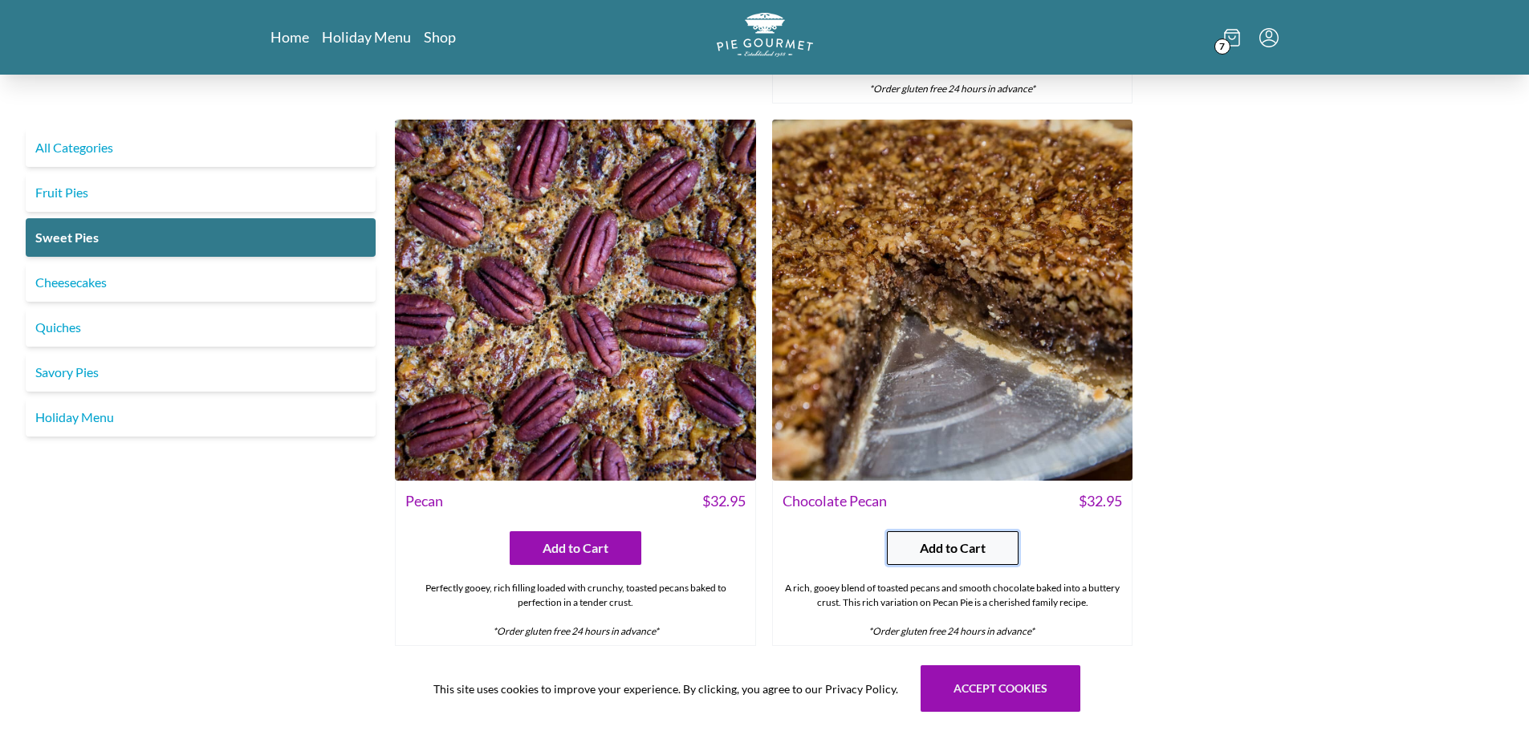
click at [976, 554] on span "Add to Cart" at bounding box center [953, 547] width 66 height 19
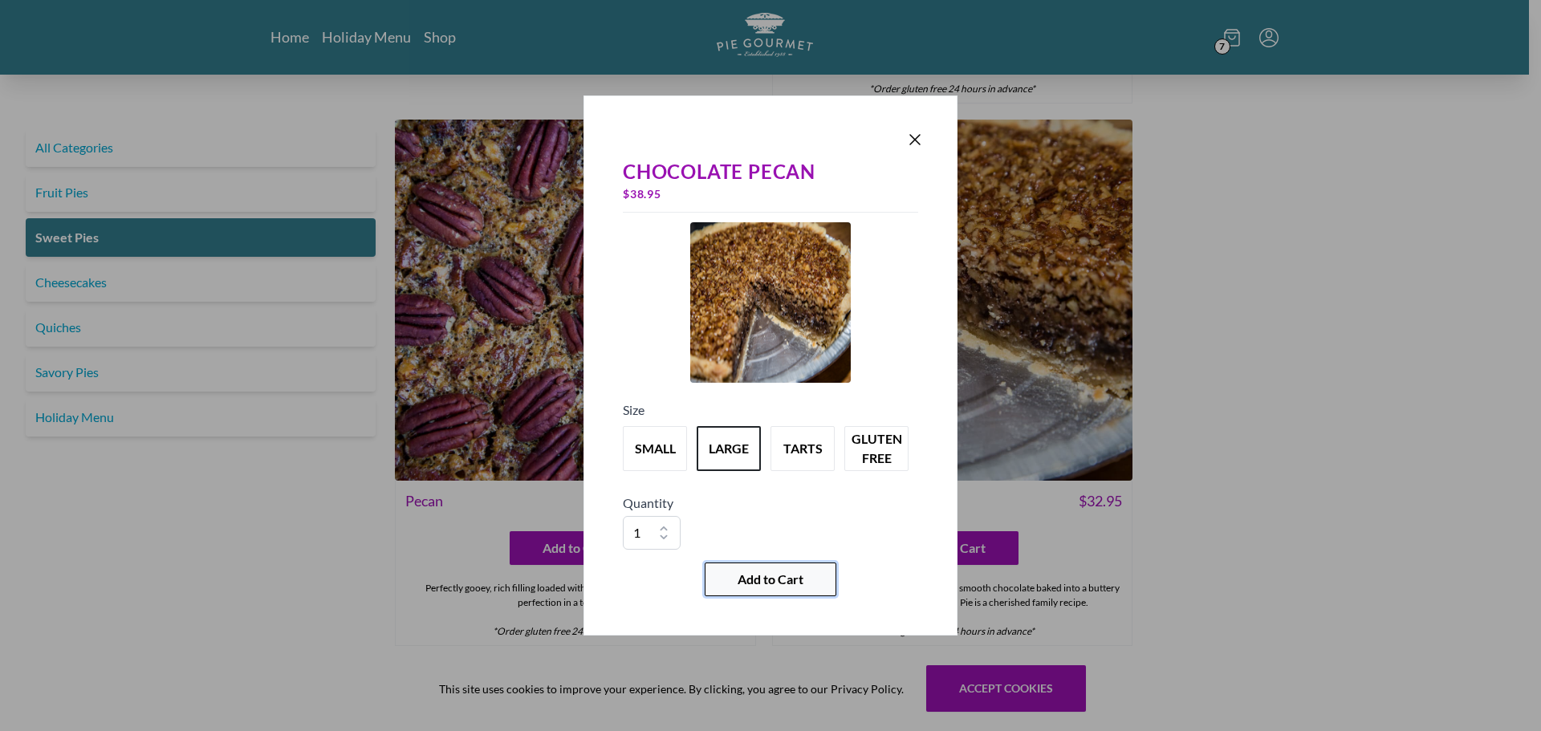
click at [788, 590] on button "Add to Cart" at bounding box center [771, 580] width 132 height 34
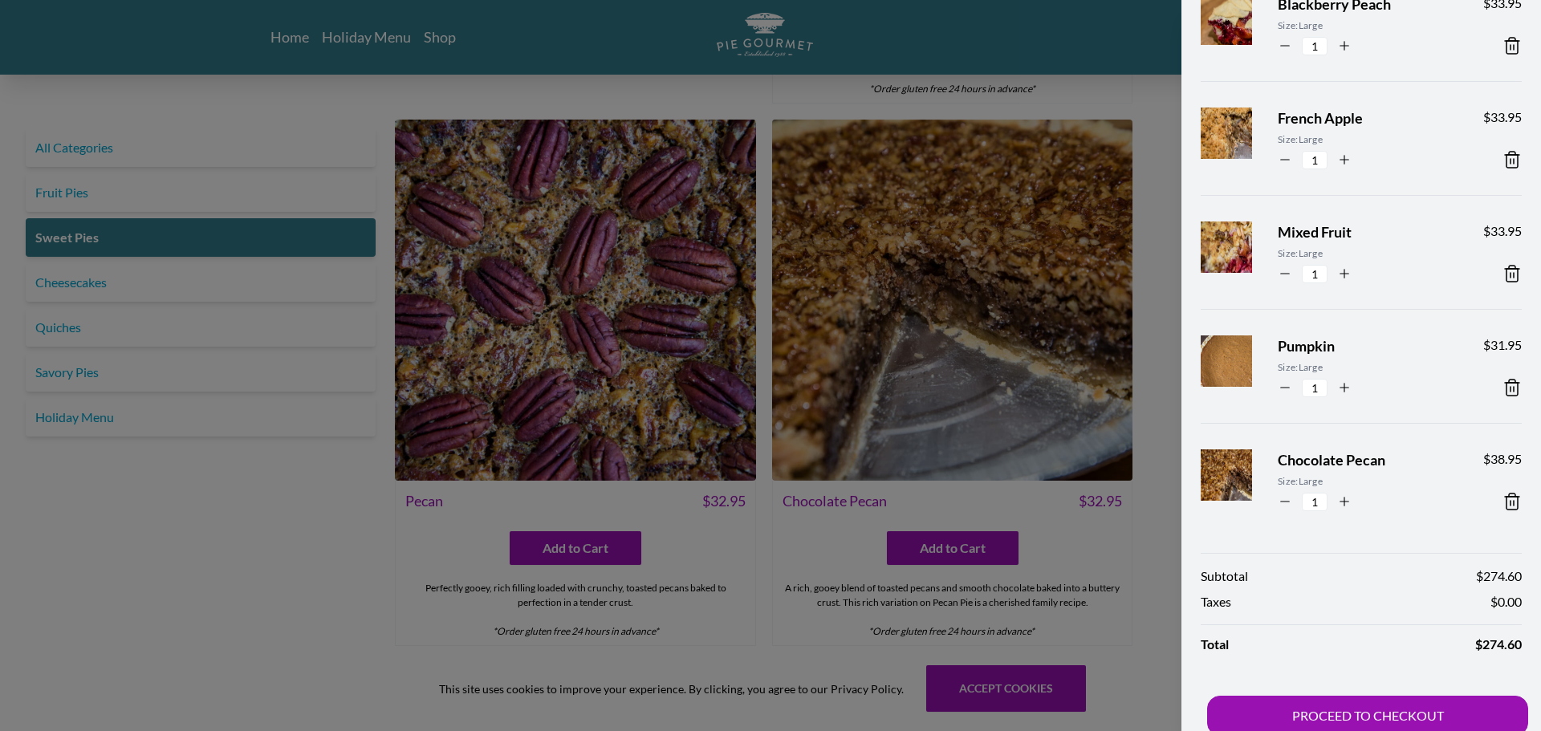
scroll to position [489, 0]
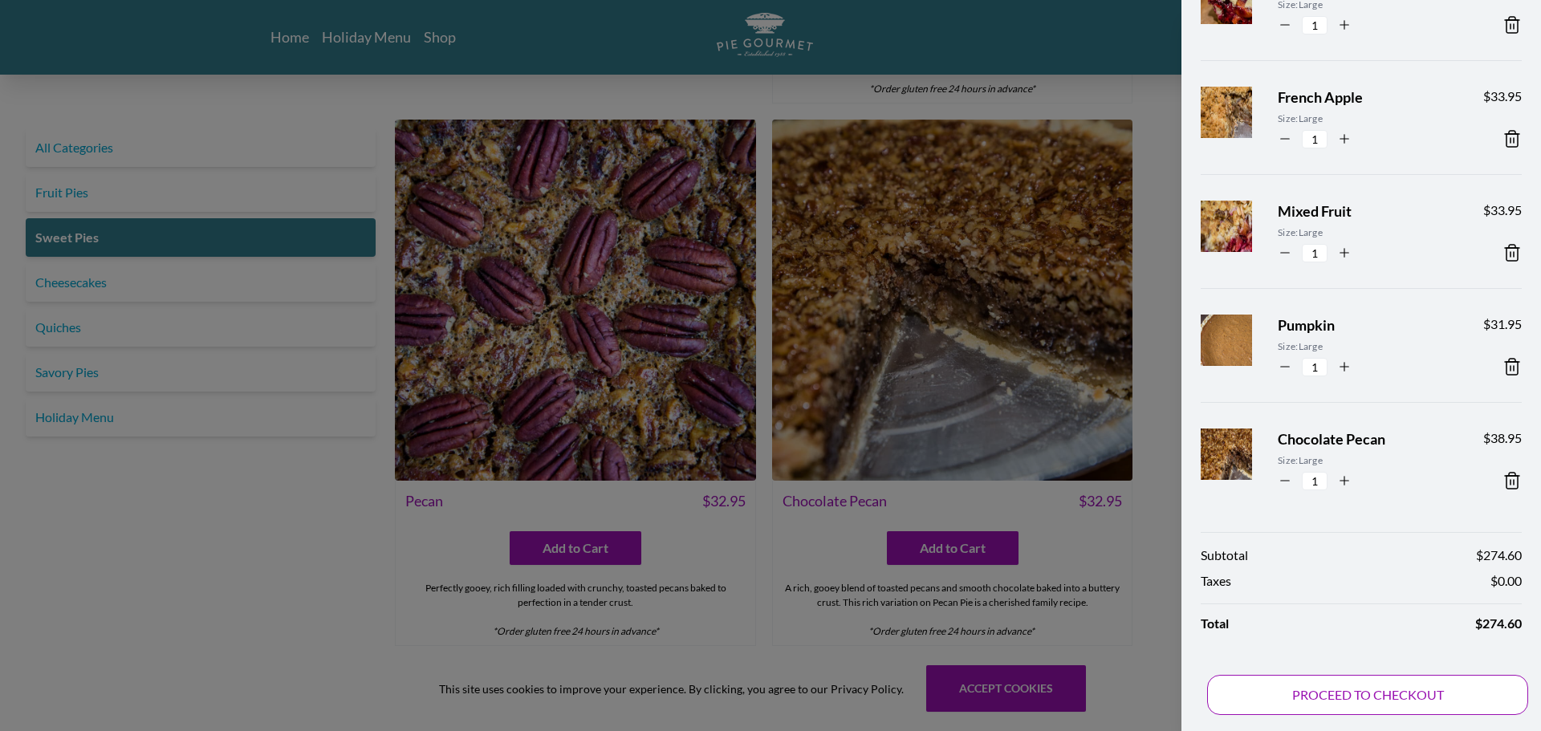
click at [1404, 697] on button "PROCEED TO CHECKOUT" at bounding box center [1367, 695] width 321 height 40
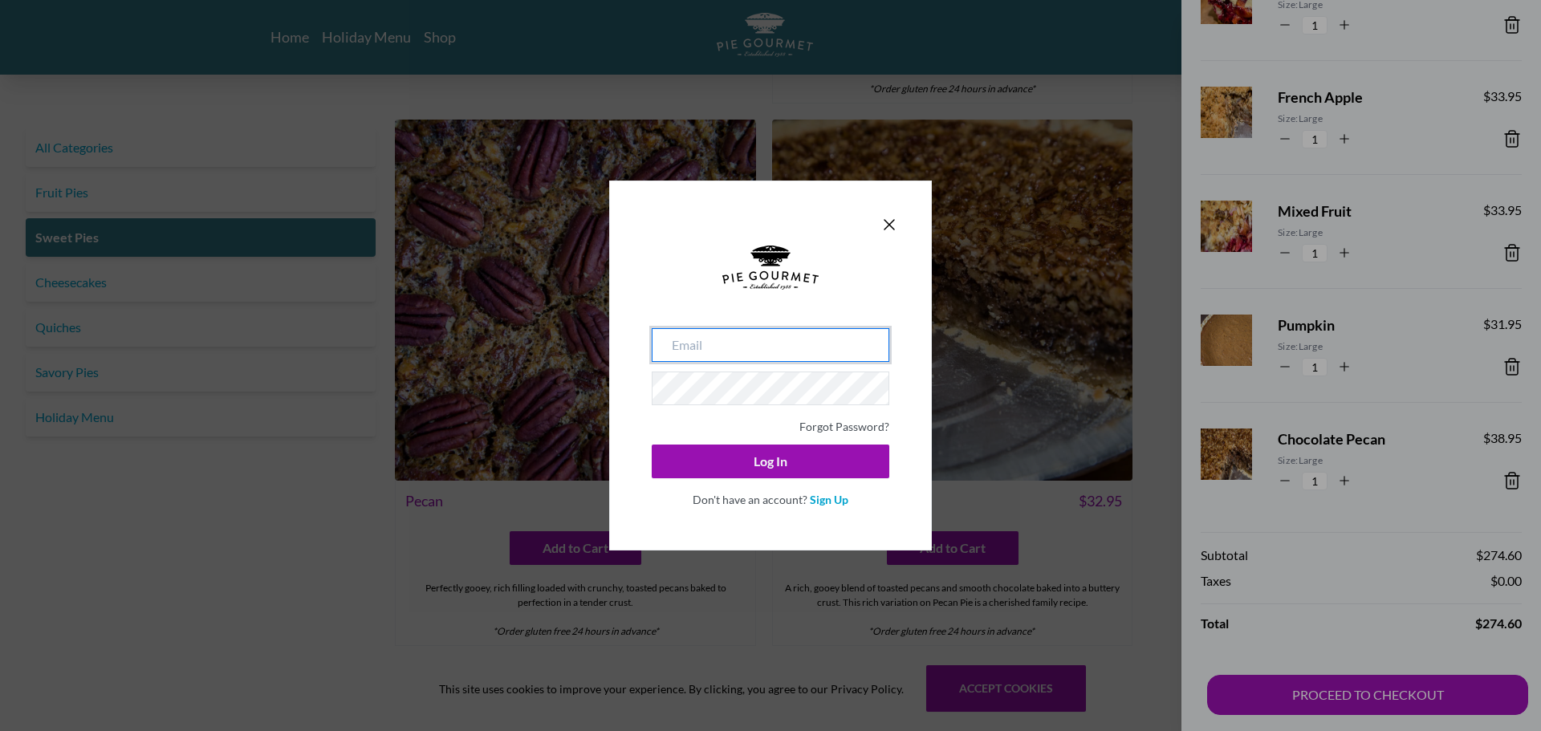
click at [802, 347] on input "email" at bounding box center [771, 345] width 238 height 34
click at [728, 351] on input "email" at bounding box center [771, 345] width 238 height 34
type input "ascott@bognet.com"
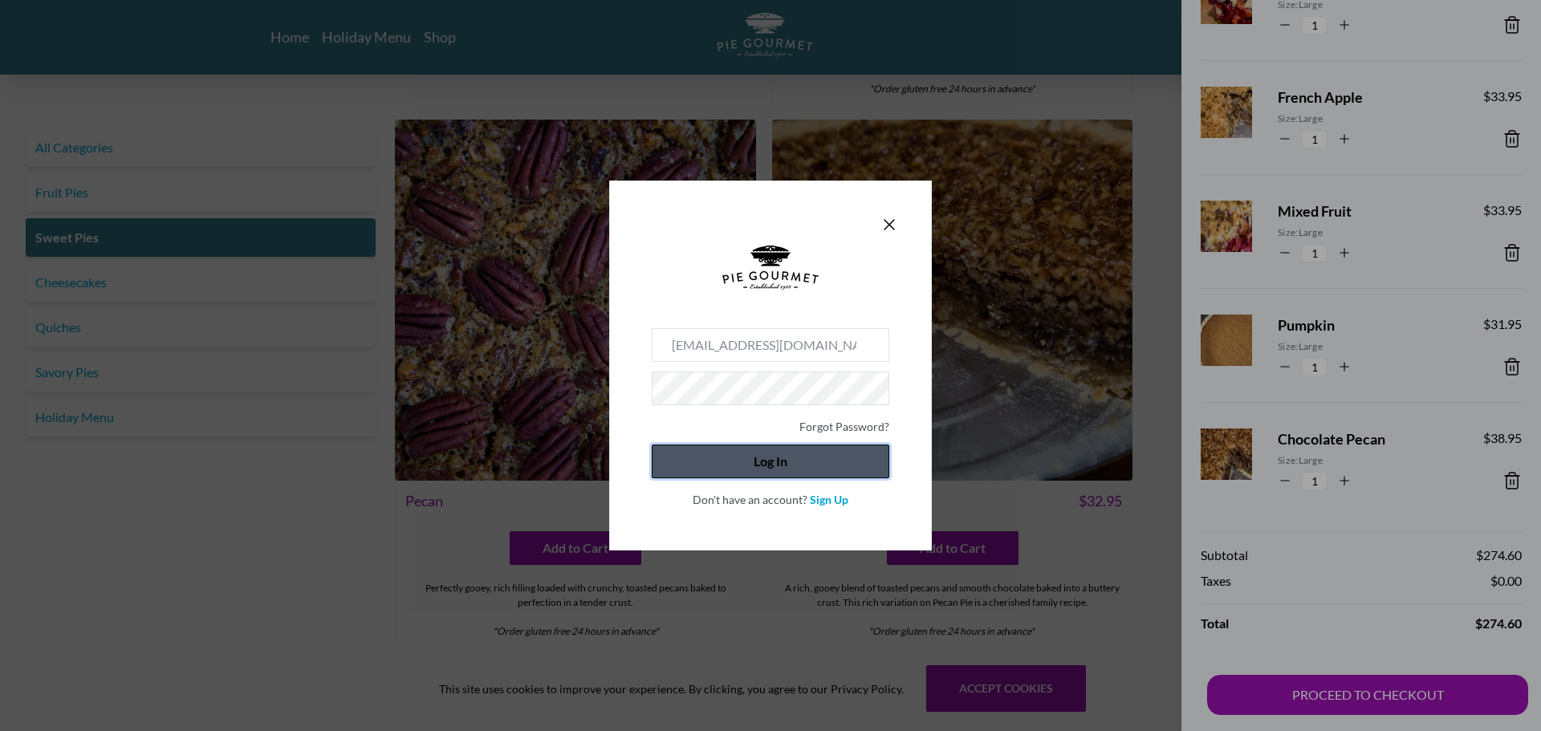
click at [831, 469] on button "Log In" at bounding box center [771, 462] width 238 height 34
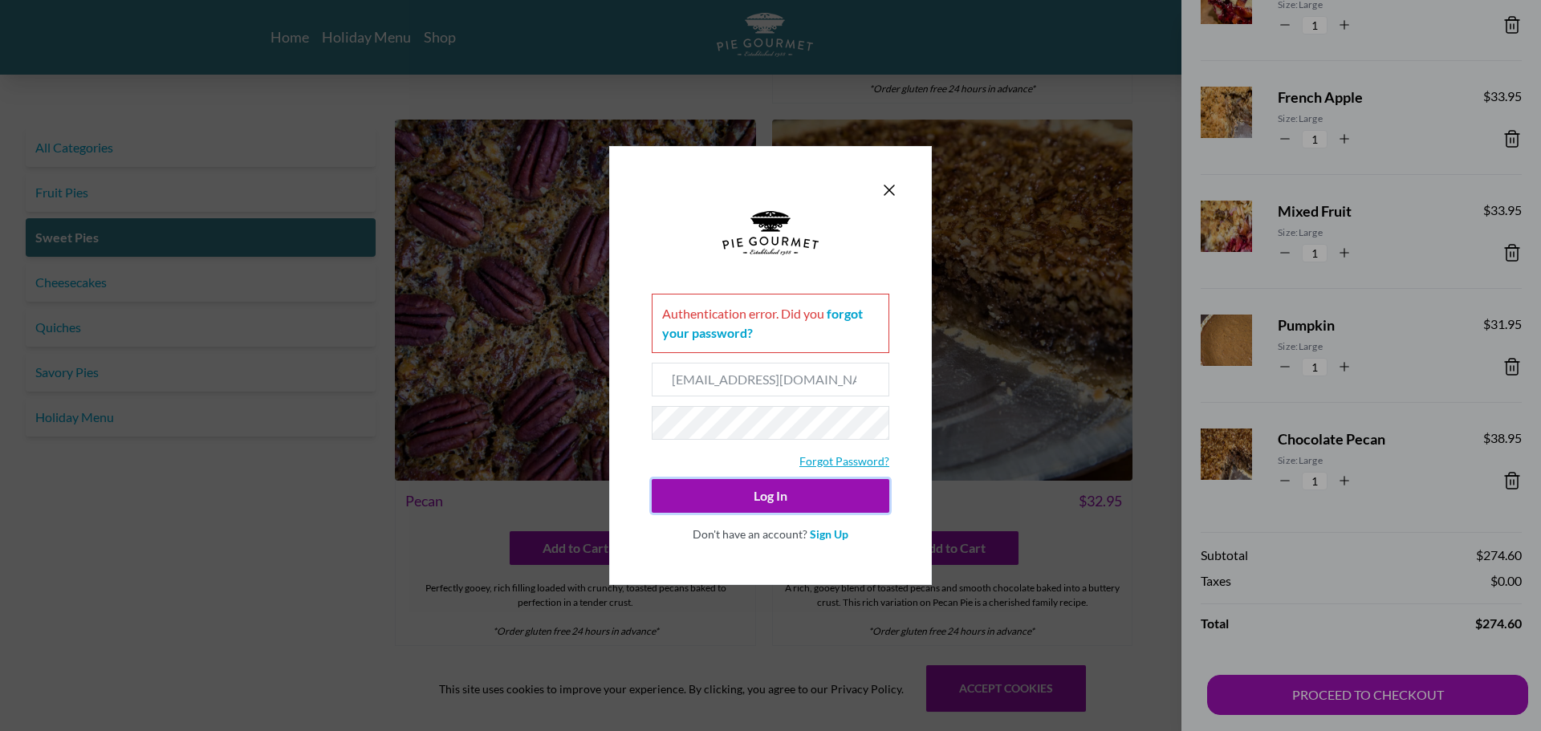
click at [858, 461] on link "Forgot Password?" at bounding box center [844, 461] width 90 height 14
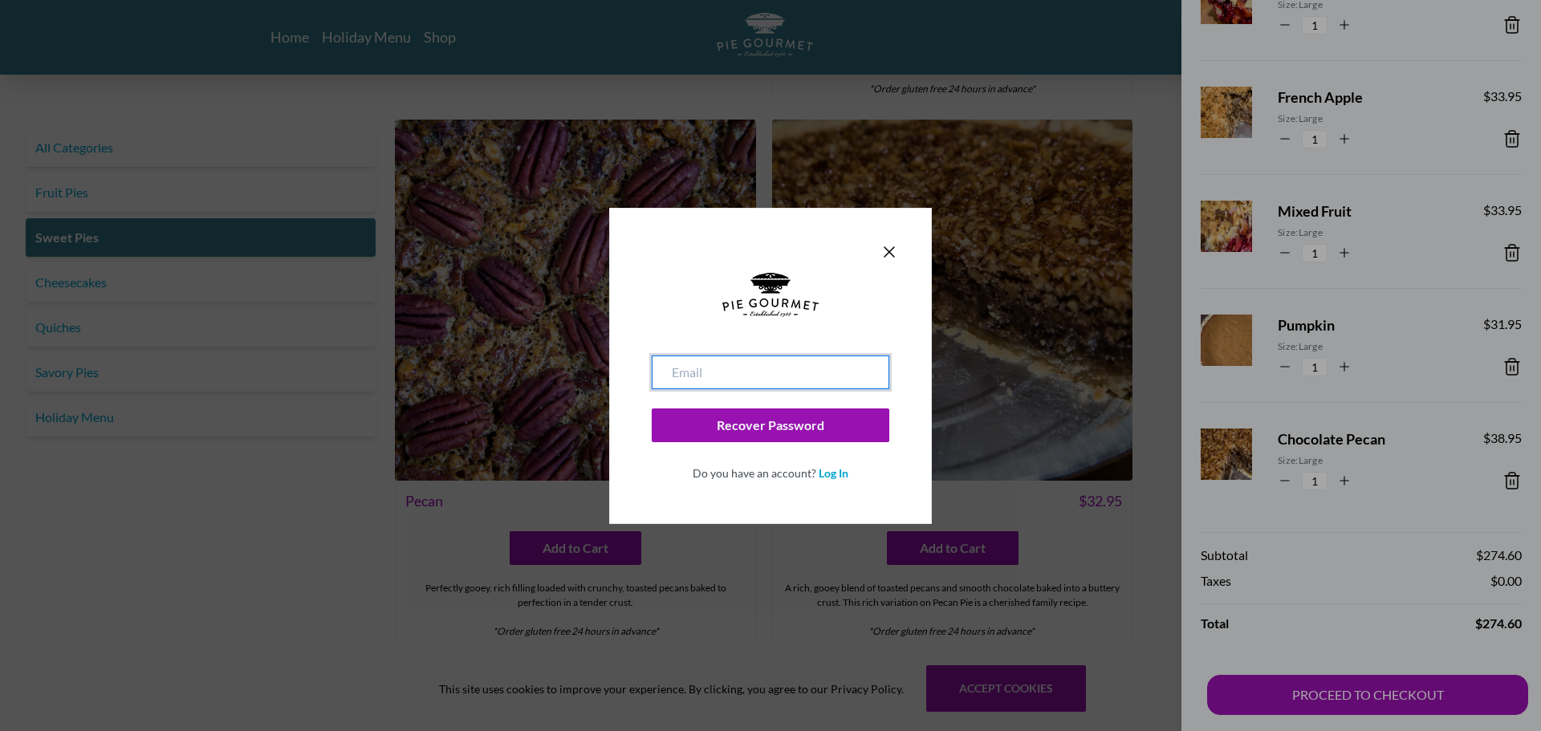
click at [739, 366] on input "email" at bounding box center [771, 373] width 238 height 34
type input "ascott@bognet.com"
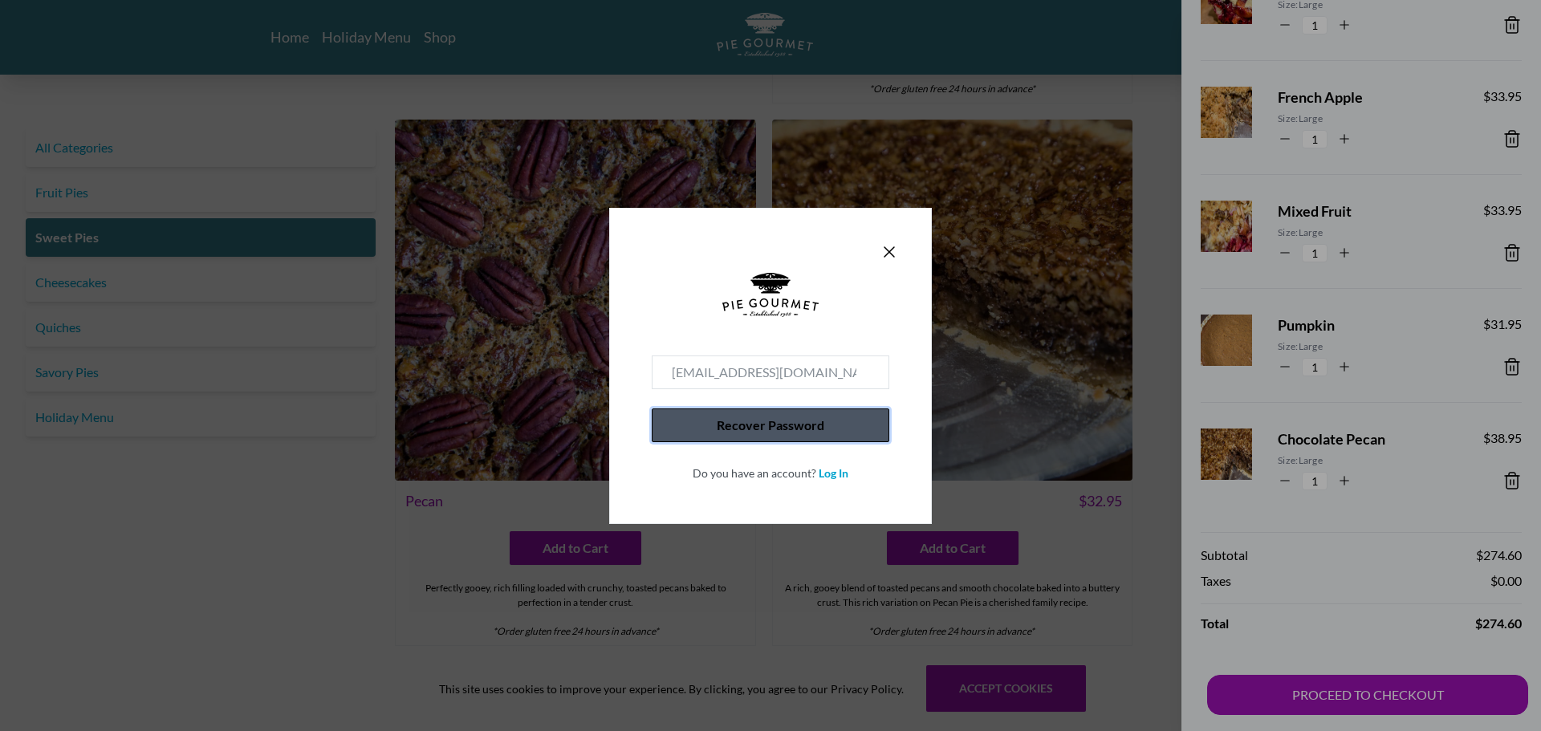
click at [744, 433] on button "Recover Password" at bounding box center [771, 425] width 238 height 34
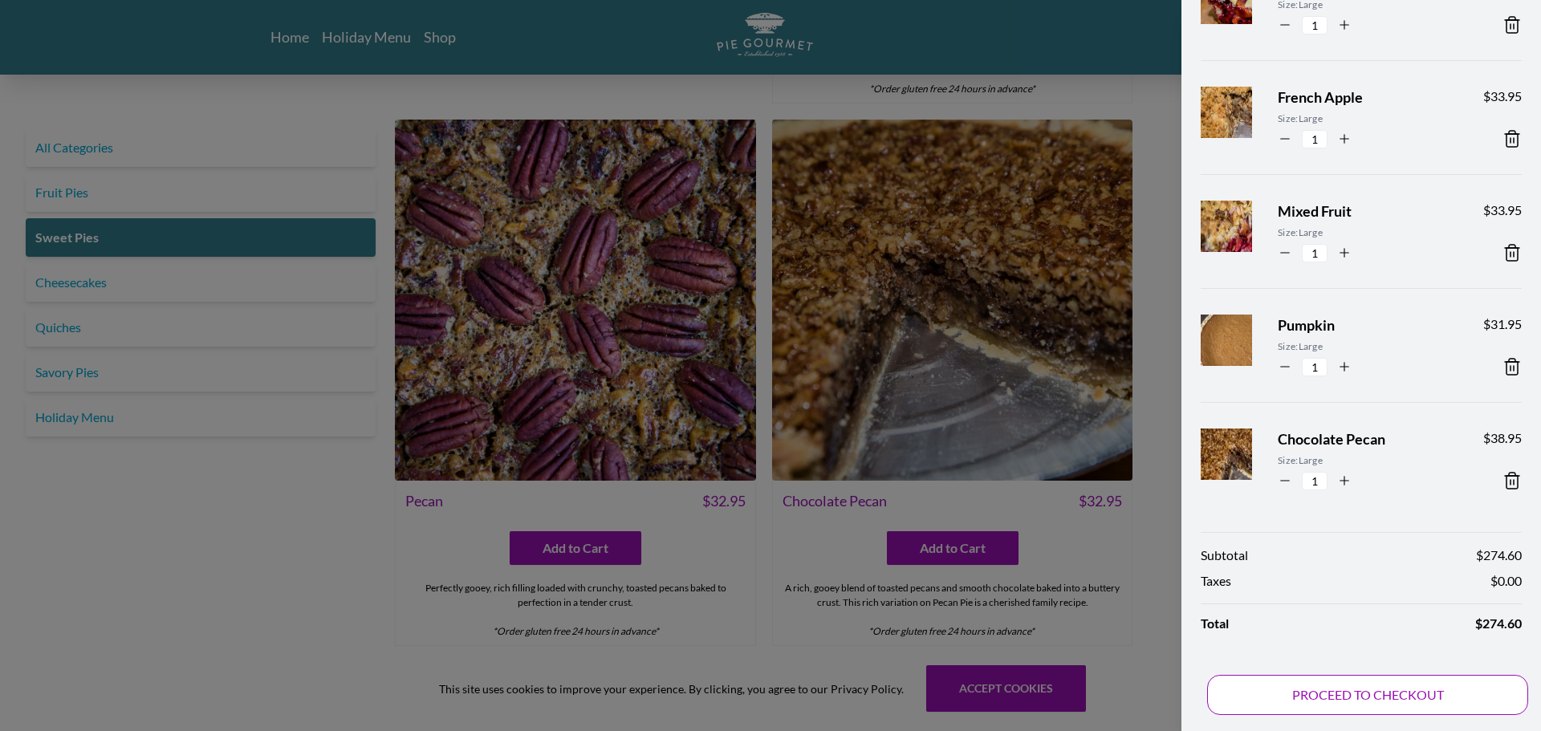
click at [1394, 685] on button "PROCEED TO CHECKOUT" at bounding box center [1367, 695] width 321 height 40
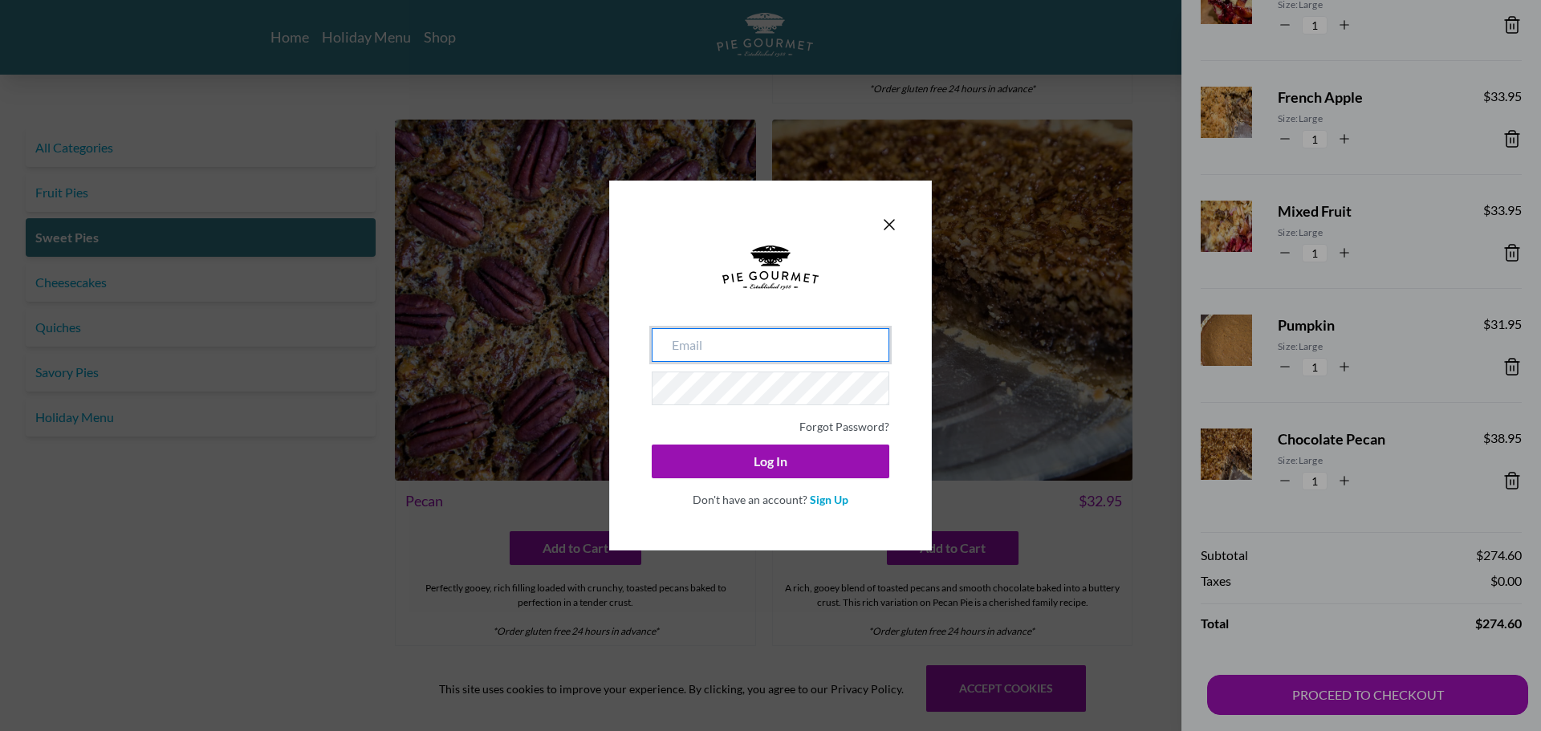
click at [766, 346] on input "email" at bounding box center [771, 345] width 238 height 34
type input "ascott@bognet.com"
click at [652, 445] on button "Log In" at bounding box center [771, 462] width 238 height 34
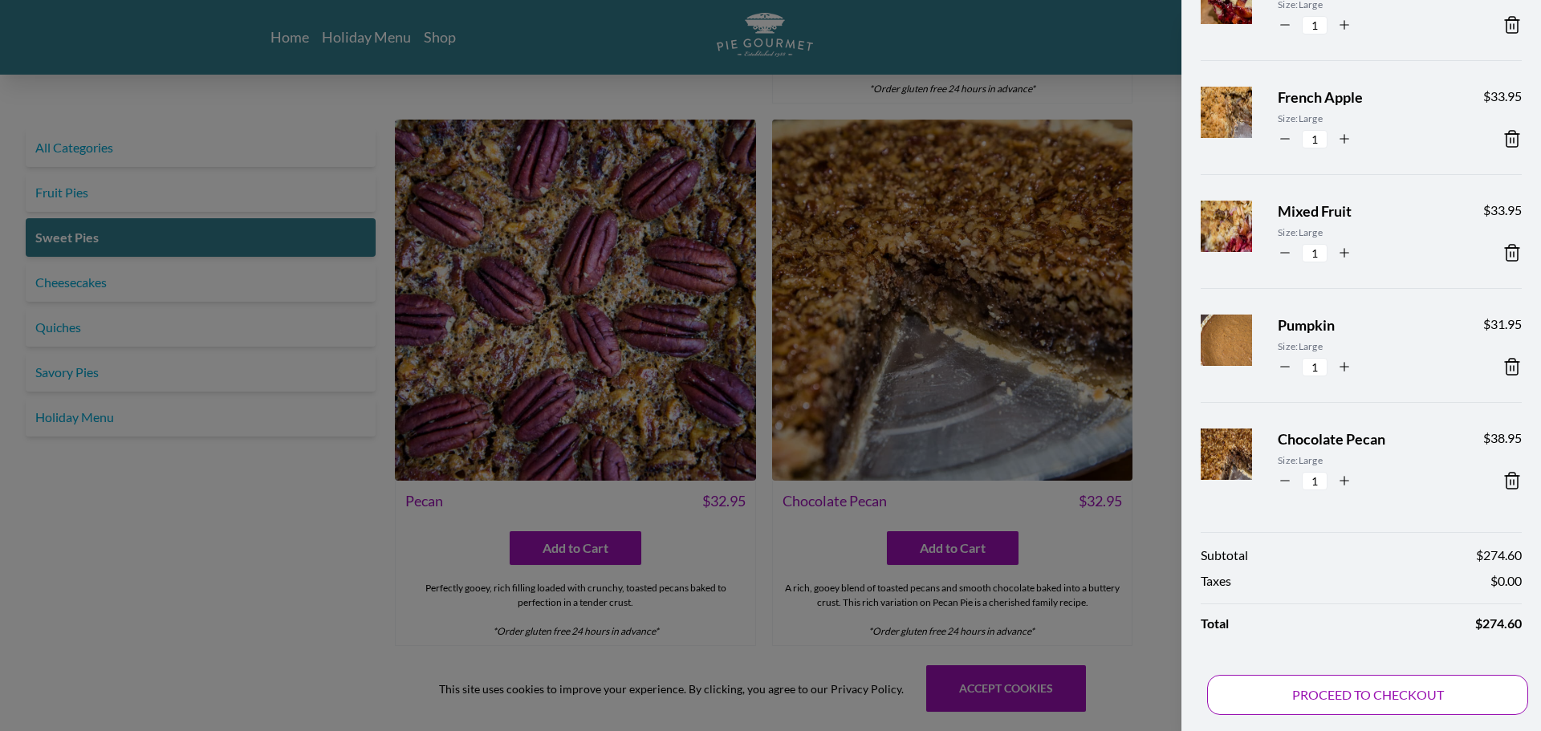
click at [1339, 704] on button "PROCEED TO CHECKOUT" at bounding box center [1367, 695] width 321 height 40
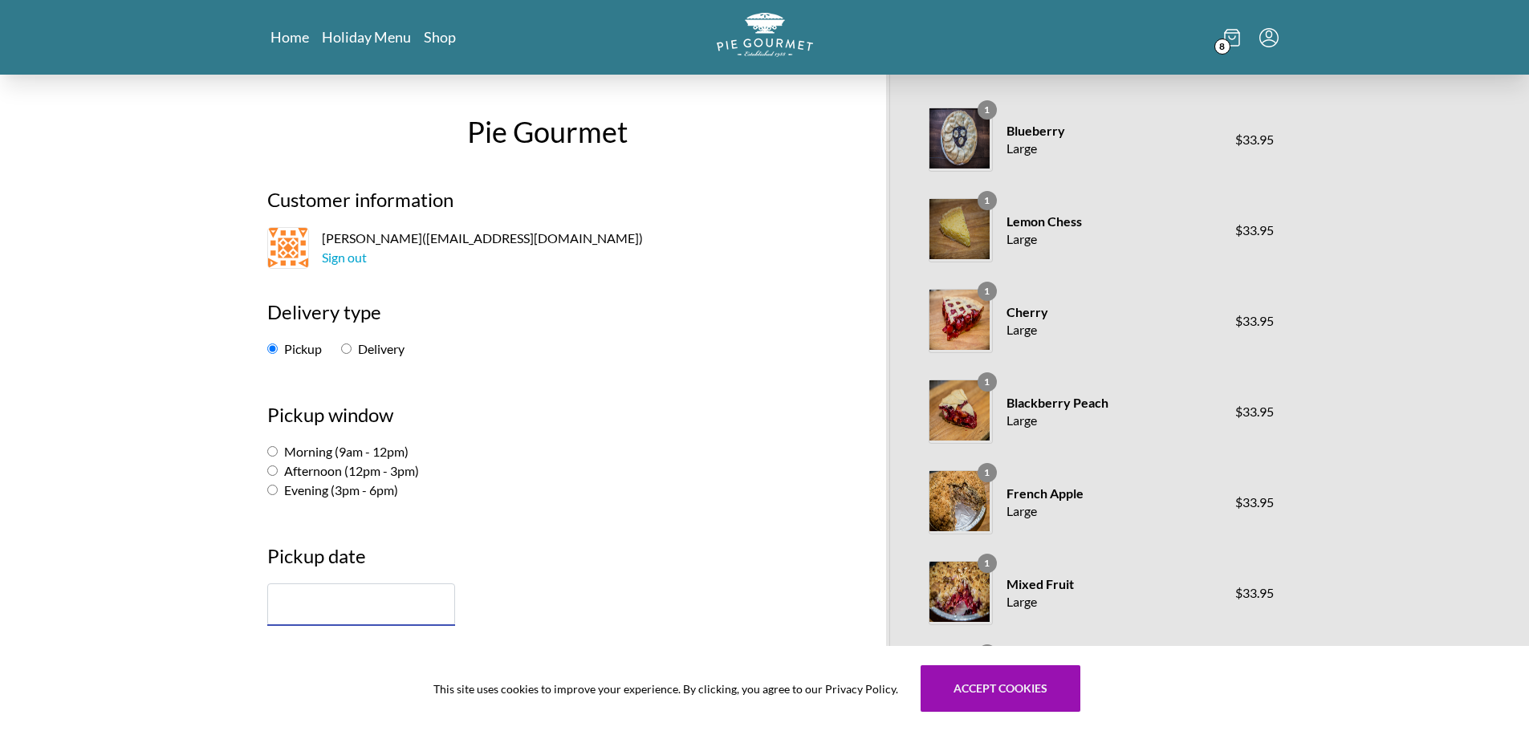
click at [350, 612] on input "text" at bounding box center [361, 604] width 188 height 43
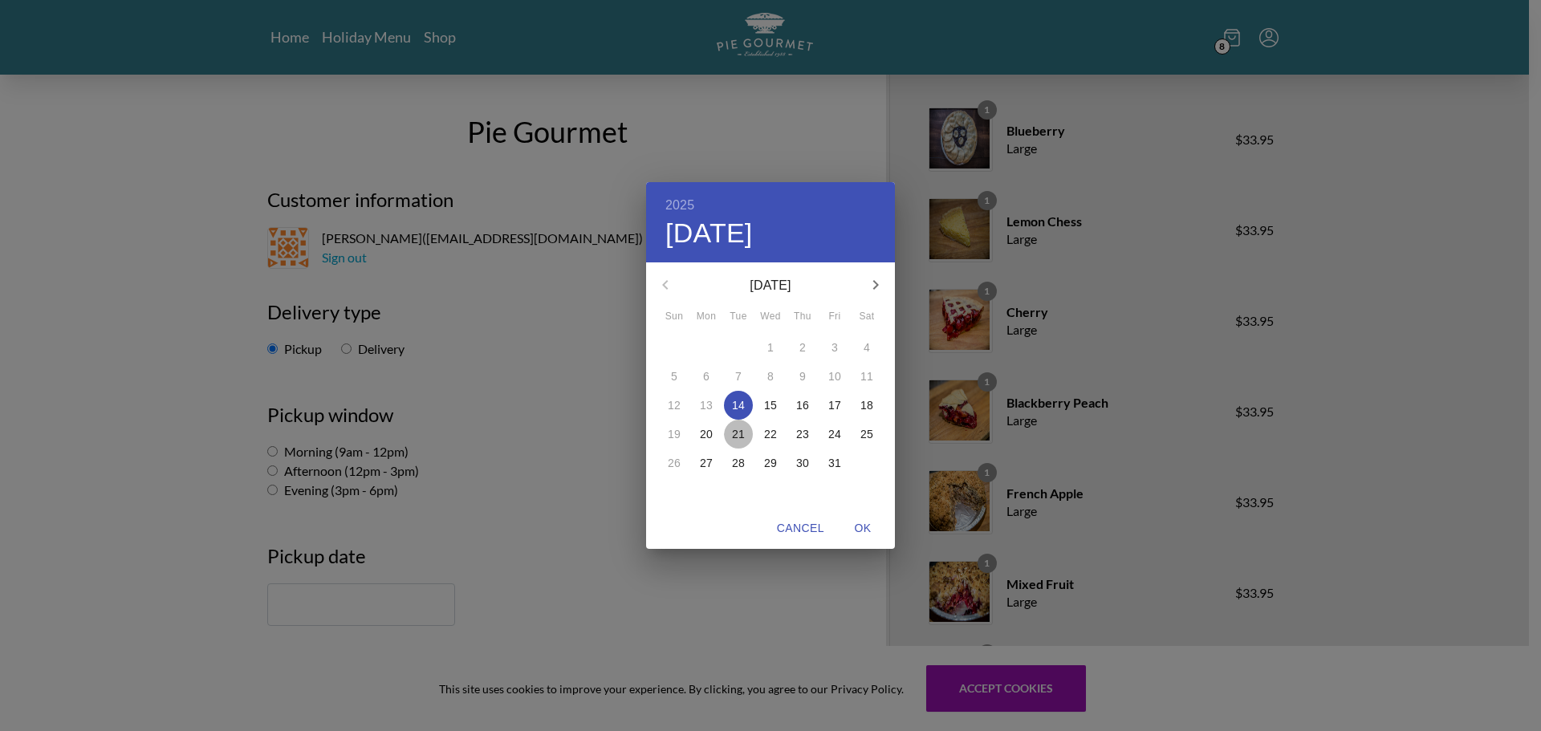
click at [736, 433] on p "21" at bounding box center [738, 434] width 13 height 16
click at [863, 523] on span "OK" at bounding box center [862, 528] width 39 height 20
type input "October 21st"
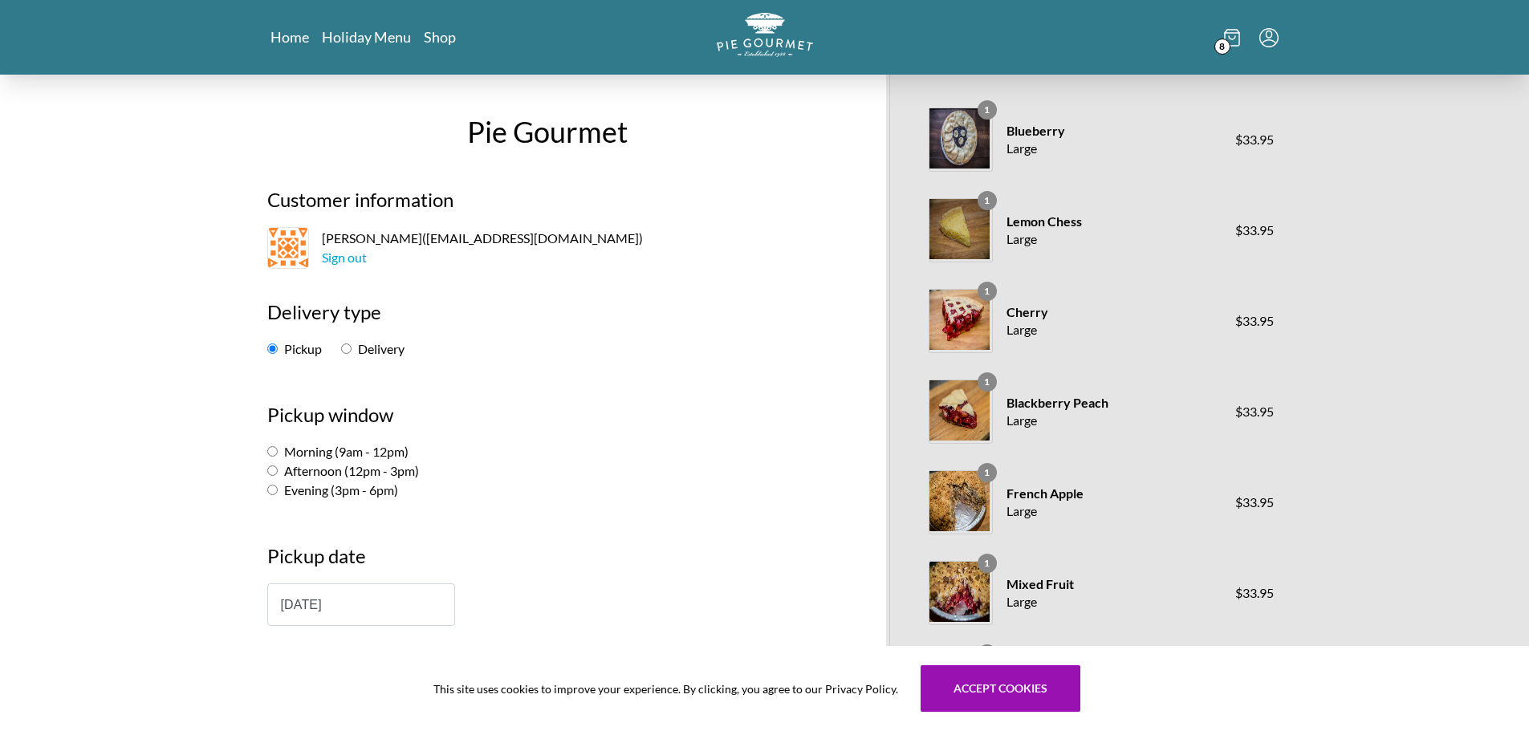
click at [338, 451] on label "Morning (9am - 12pm)" at bounding box center [337, 451] width 141 height 15
click at [278, 451] on input "Morning (9am - 12pm)" at bounding box center [272, 451] width 10 height 10
radio input "true"
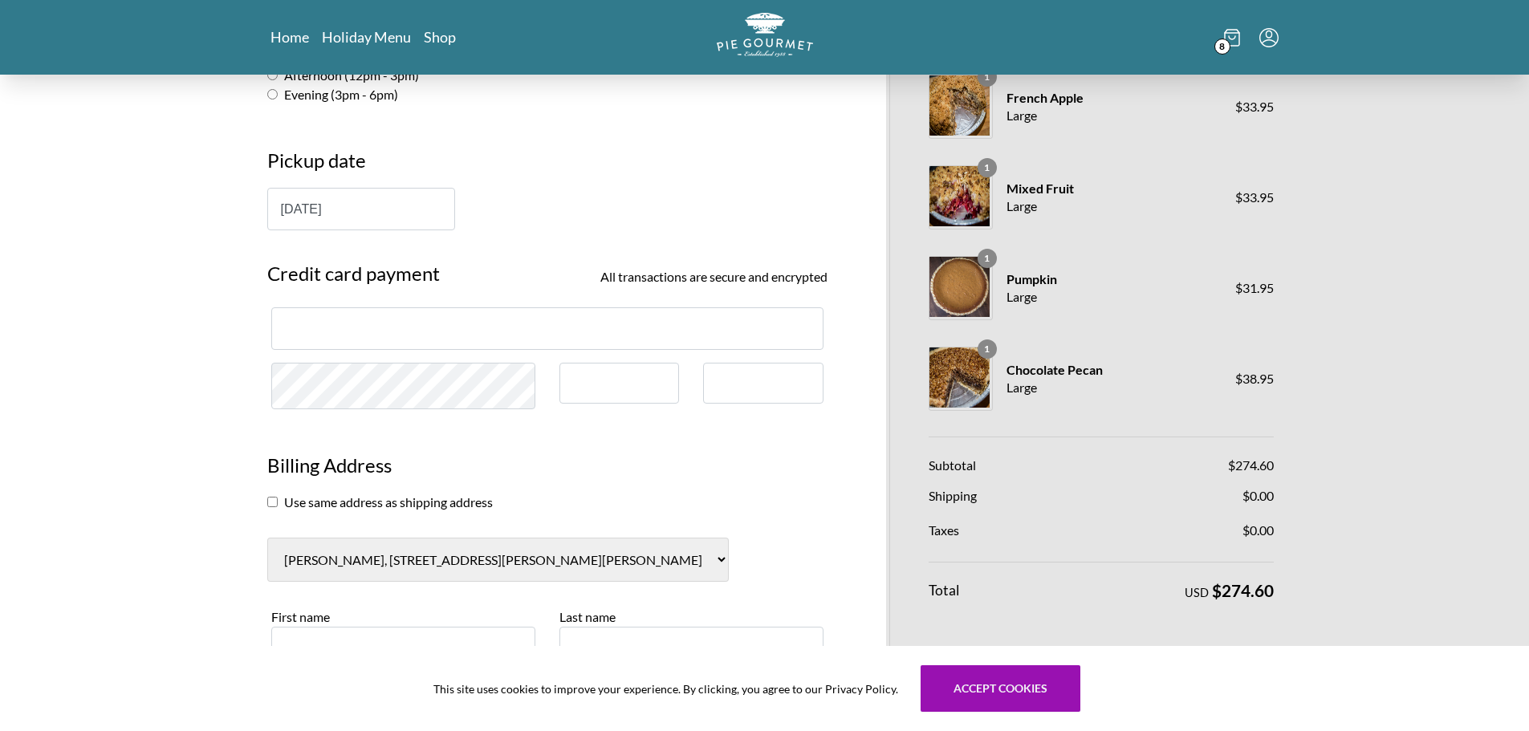
scroll to position [404, 0]
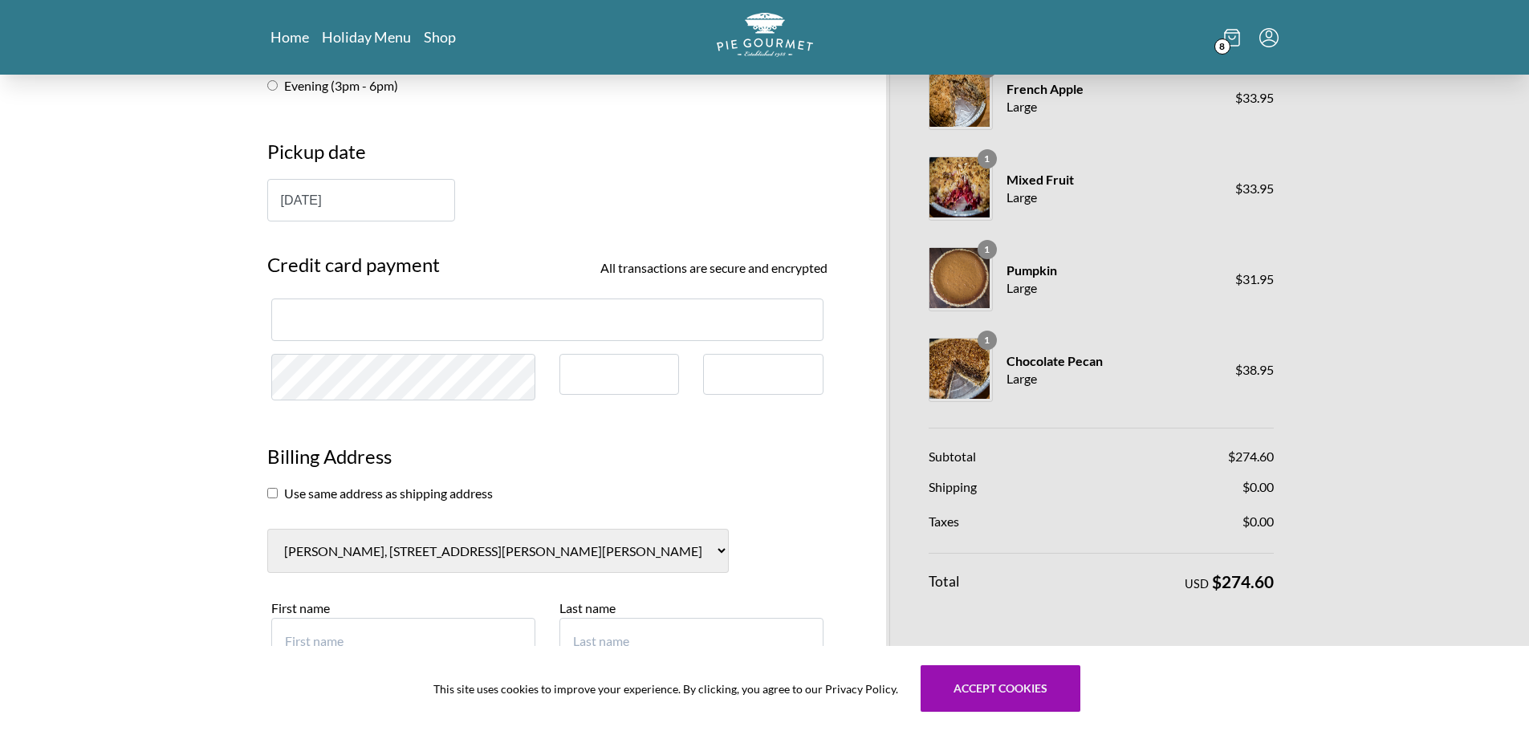
click at [360, 547] on select "Aimee Scott, 910 Elden Street Herndon (US) Aimee Scott, NULL NULL (US) AimeeSco…" at bounding box center [497, 551] width 461 height 44
select select "2"
click at [267, 529] on select "Aimee Scott, 910 Elden Street Herndon (US) Aimee Scott, NULL NULL (US) AimeeSco…" at bounding box center [497, 551] width 461 height 44
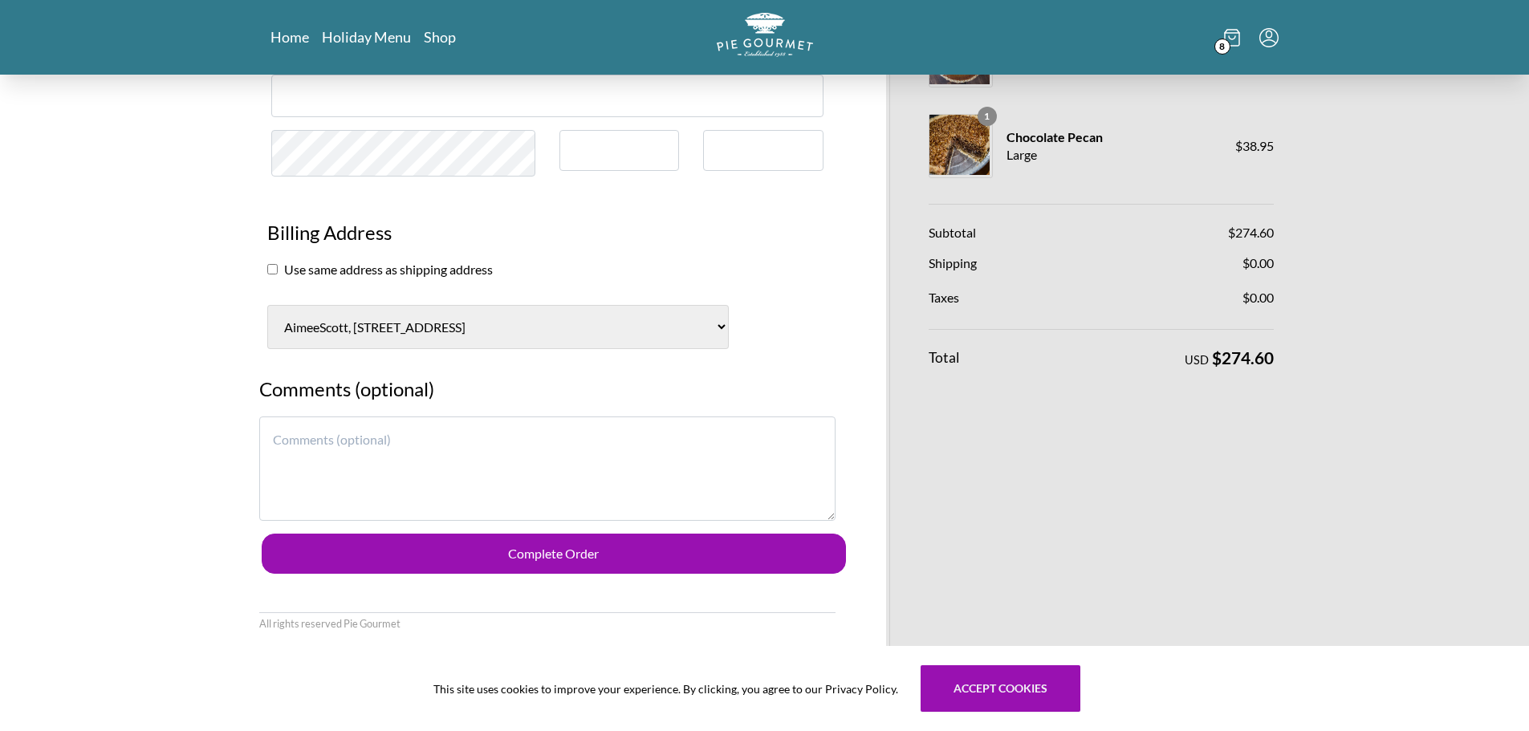
scroll to position [632, 0]
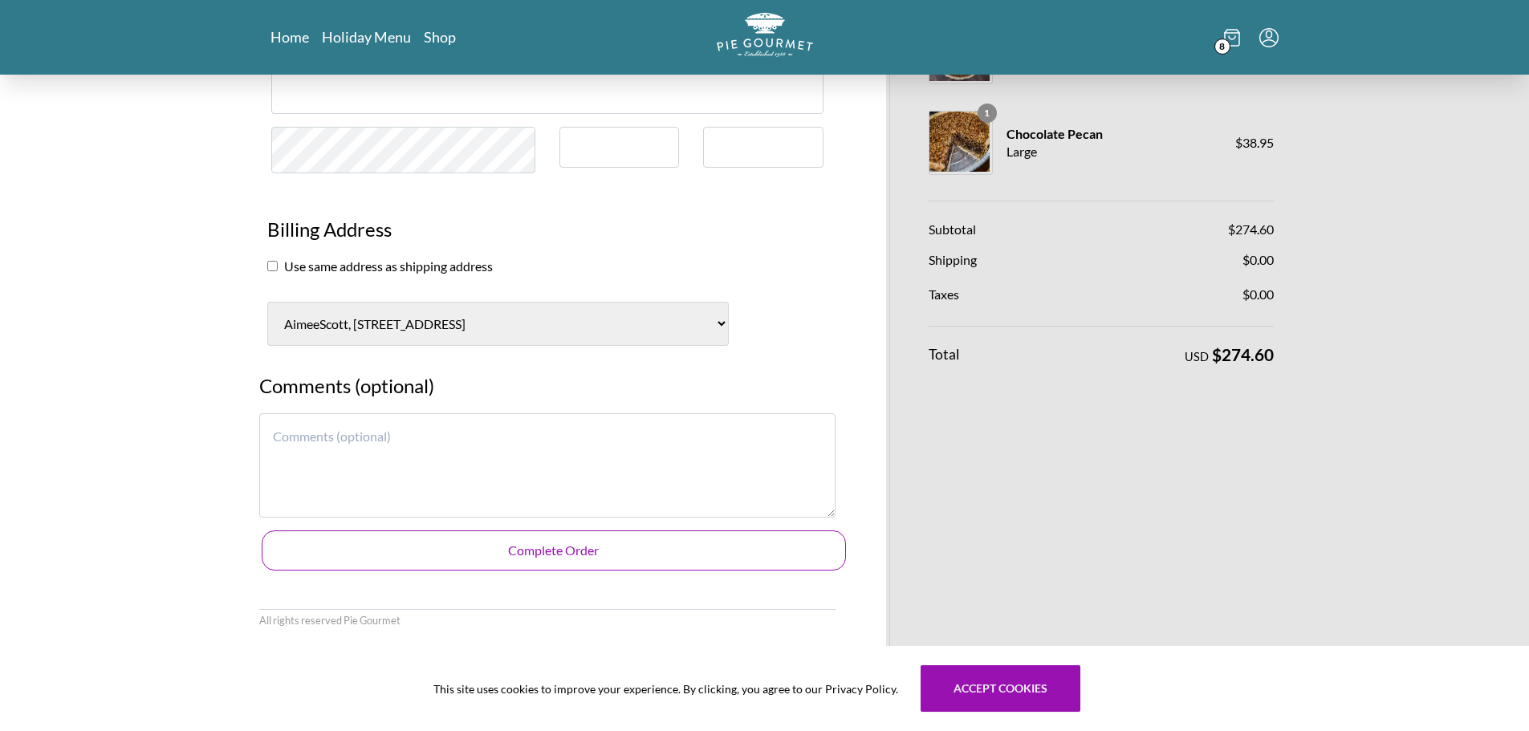
click at [542, 558] on button "Complete Order" at bounding box center [554, 550] width 584 height 40
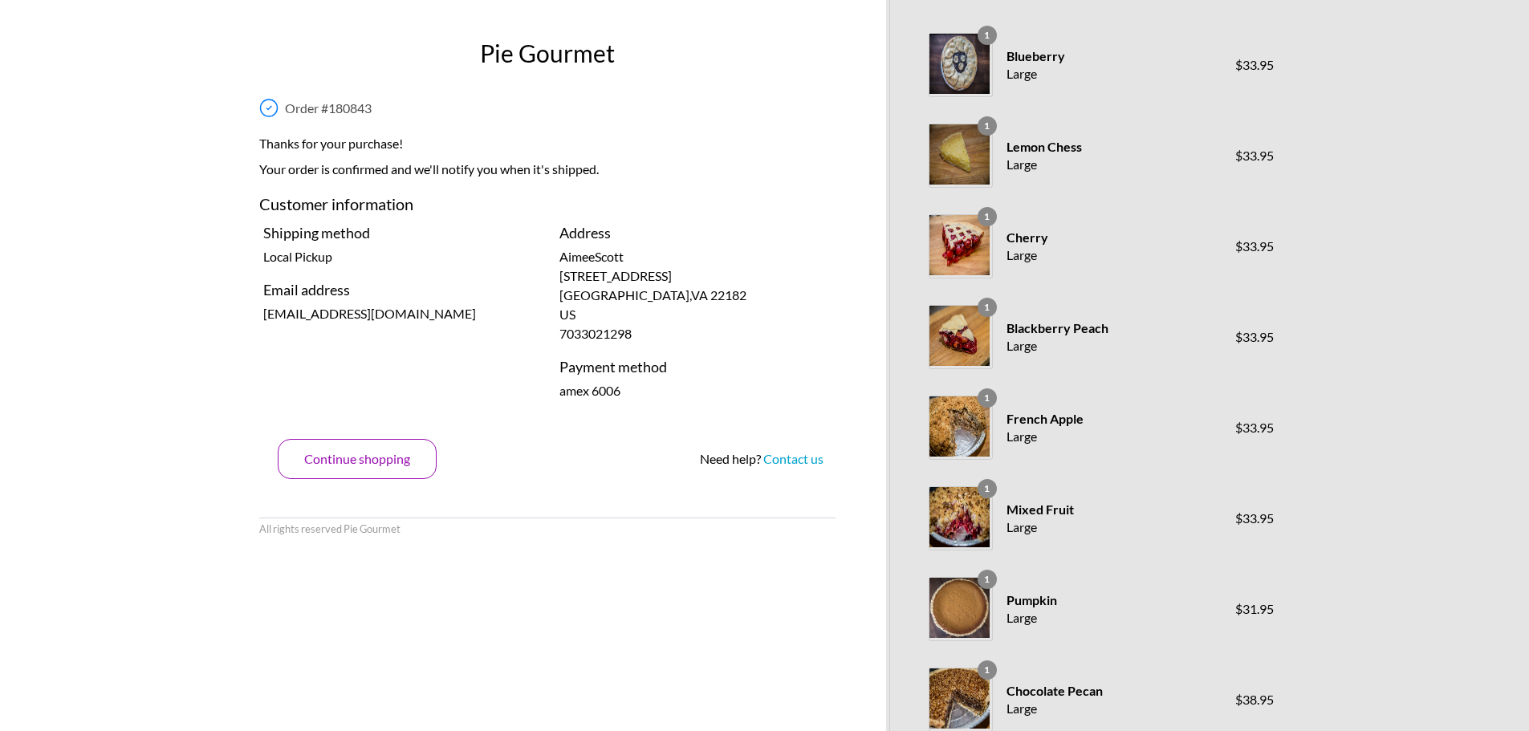
click at [387, 466] on button "Continue shopping" at bounding box center [357, 459] width 159 height 40
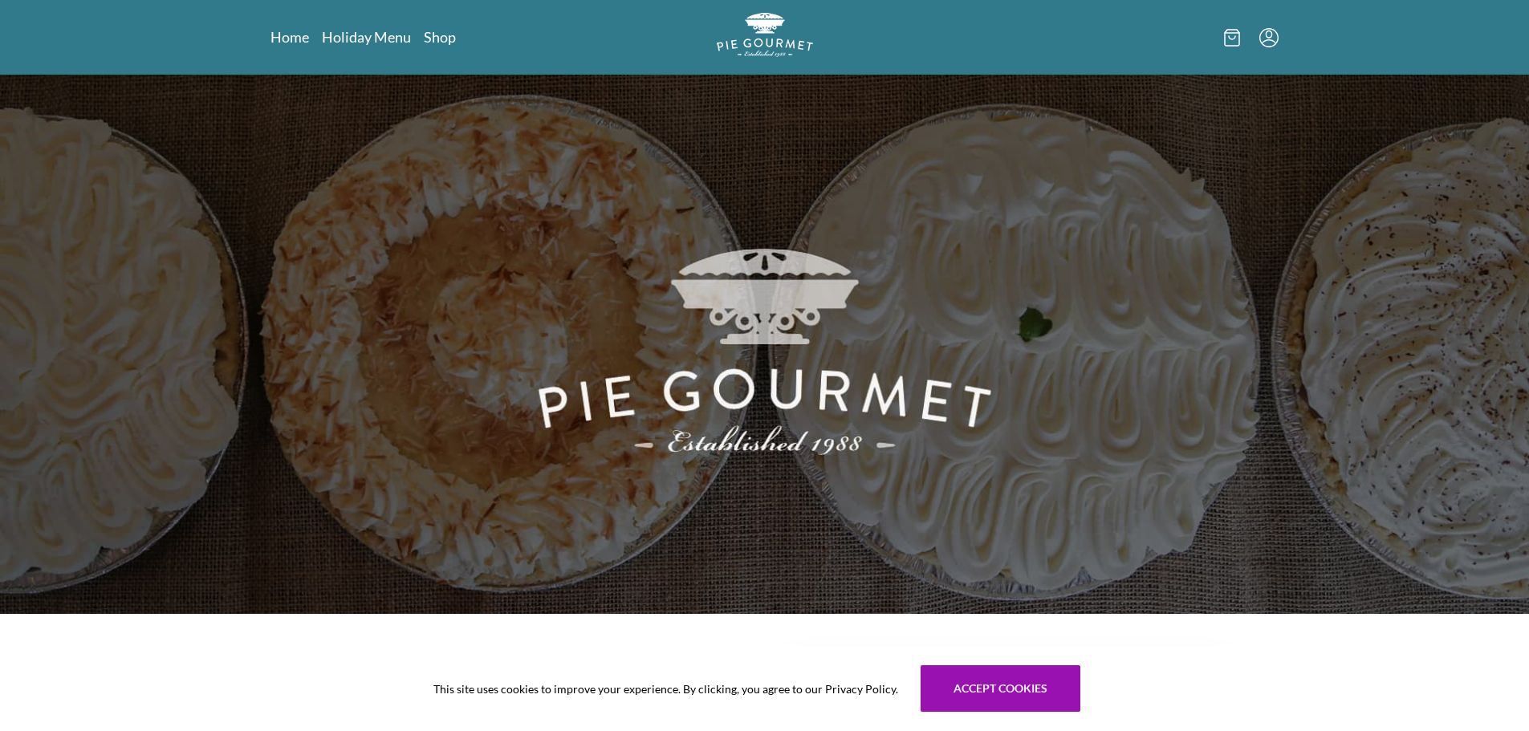
click at [1273, 43] on icon "Menu" at bounding box center [1268, 37] width 19 height 19
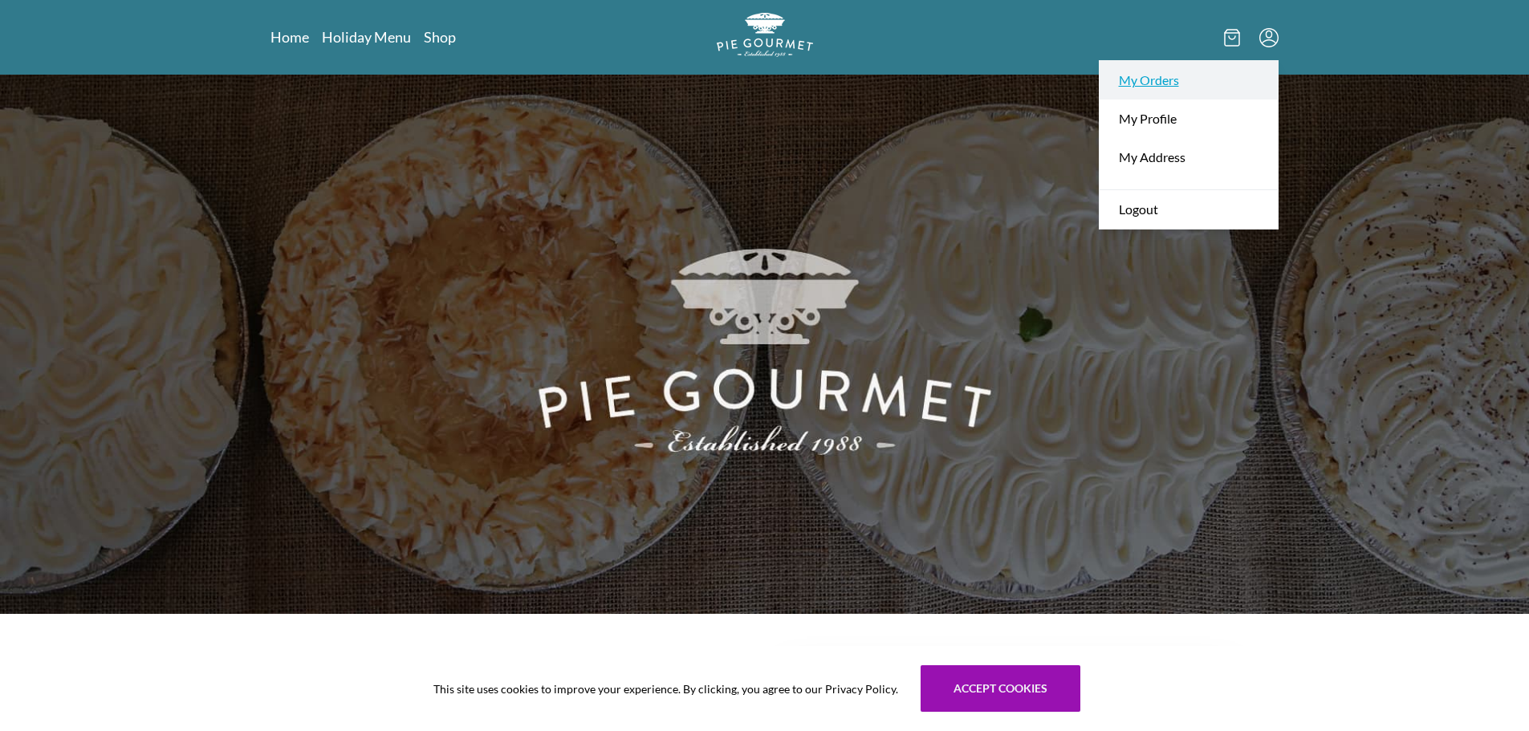
click at [1192, 81] on link "My Orders" at bounding box center [1188, 80] width 178 height 39
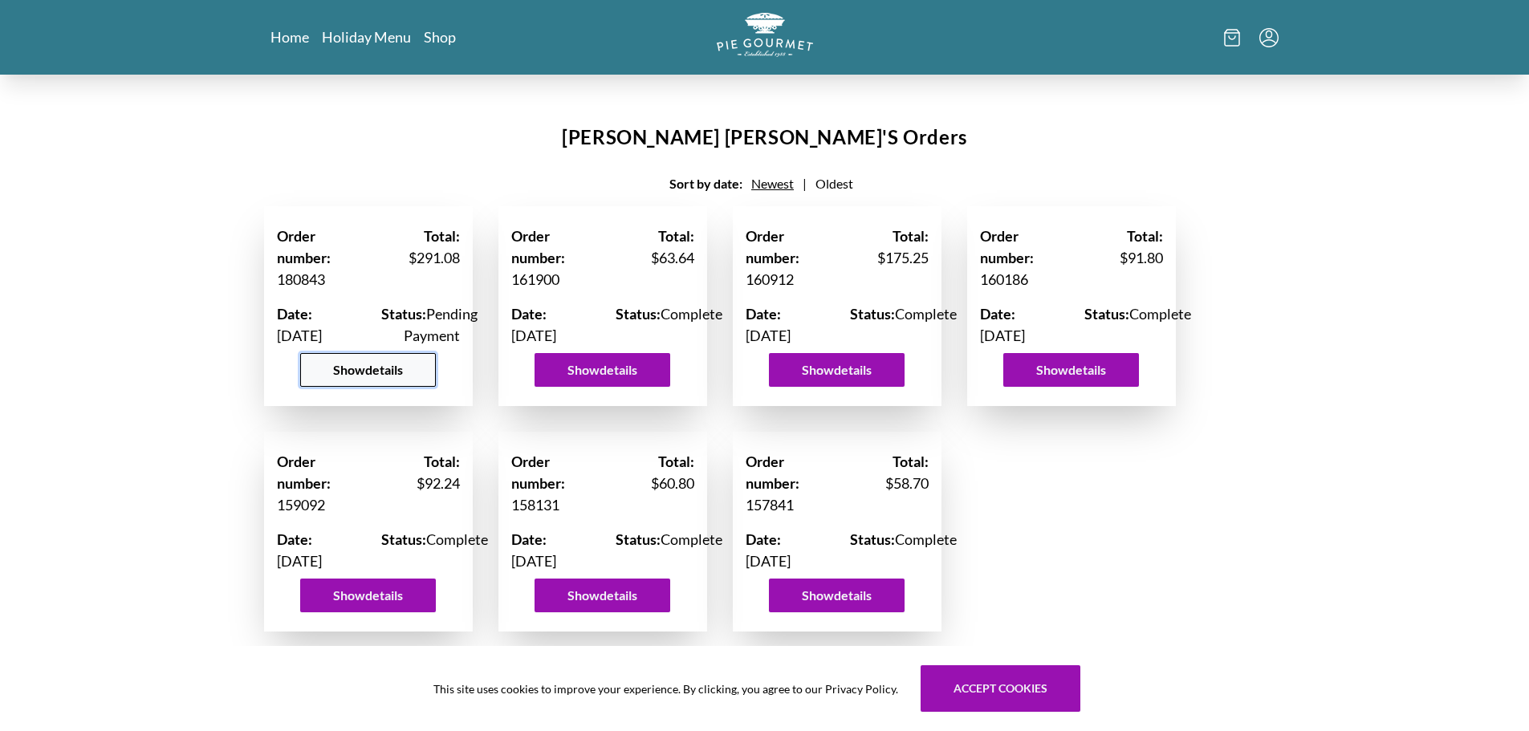
click at [356, 387] on button "Show details" at bounding box center [368, 370] width 136 height 34
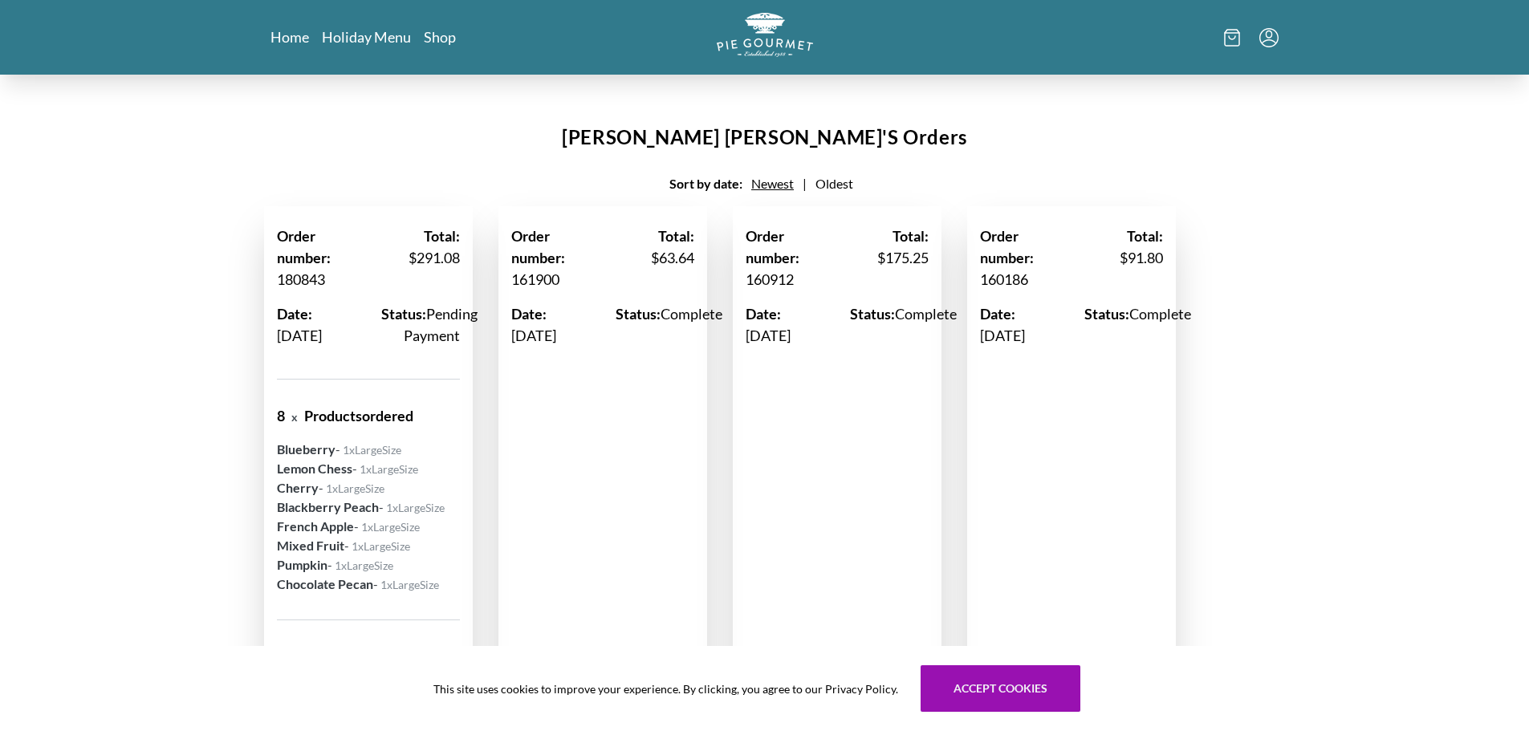
click at [1276, 40] on icon "Menu" at bounding box center [1268, 37] width 19 height 19
click at [1218, 87] on link "My Orders" at bounding box center [1188, 80] width 178 height 39
click at [383, 41] on link "Holiday Menu" at bounding box center [367, 36] width 91 height 19
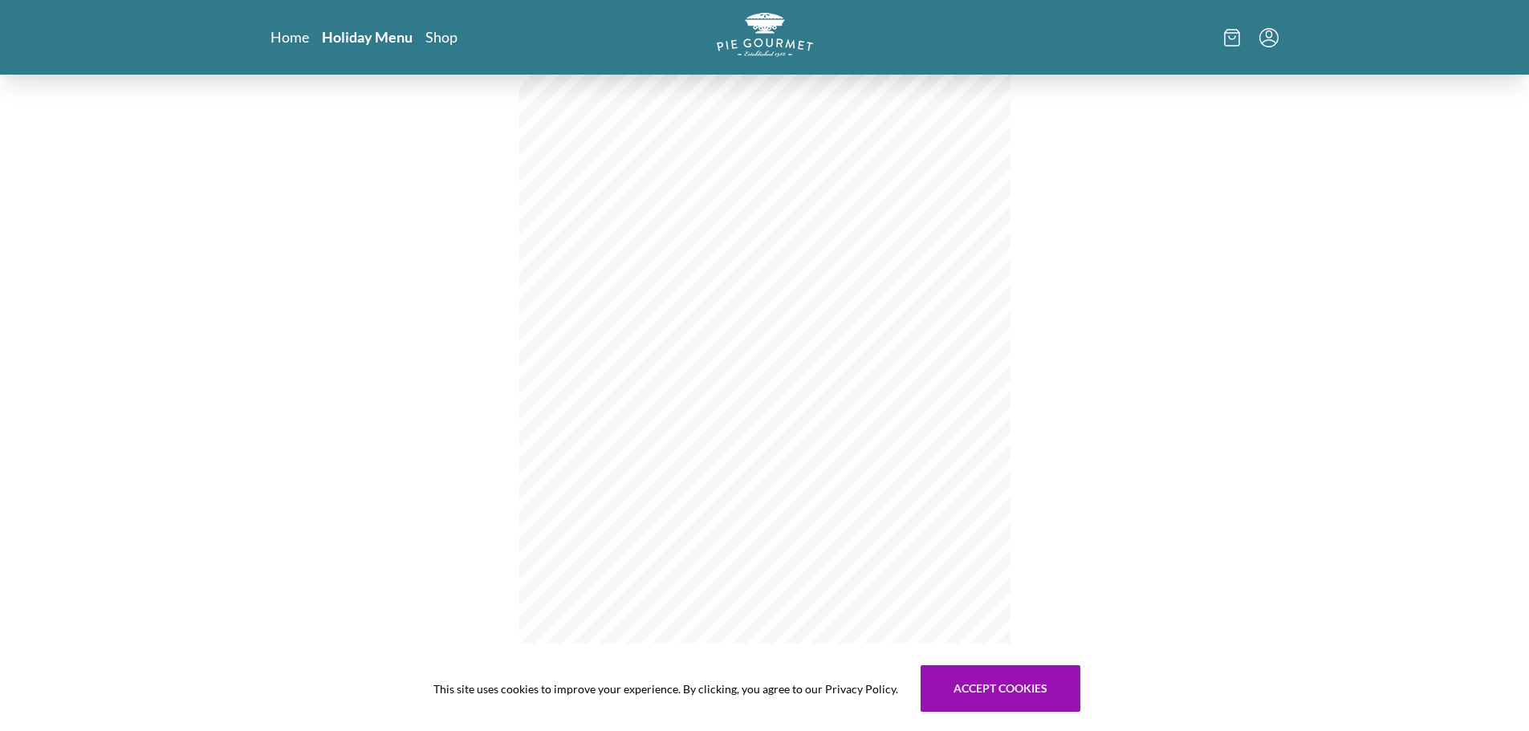
scroll to position [108, 0]
click at [1308, 329] on main "2025 Thanksgiving Menu Banana Cream Chocolate Cream Coconut Cream Key Lime Crea…" at bounding box center [764, 323] width 1529 height 713
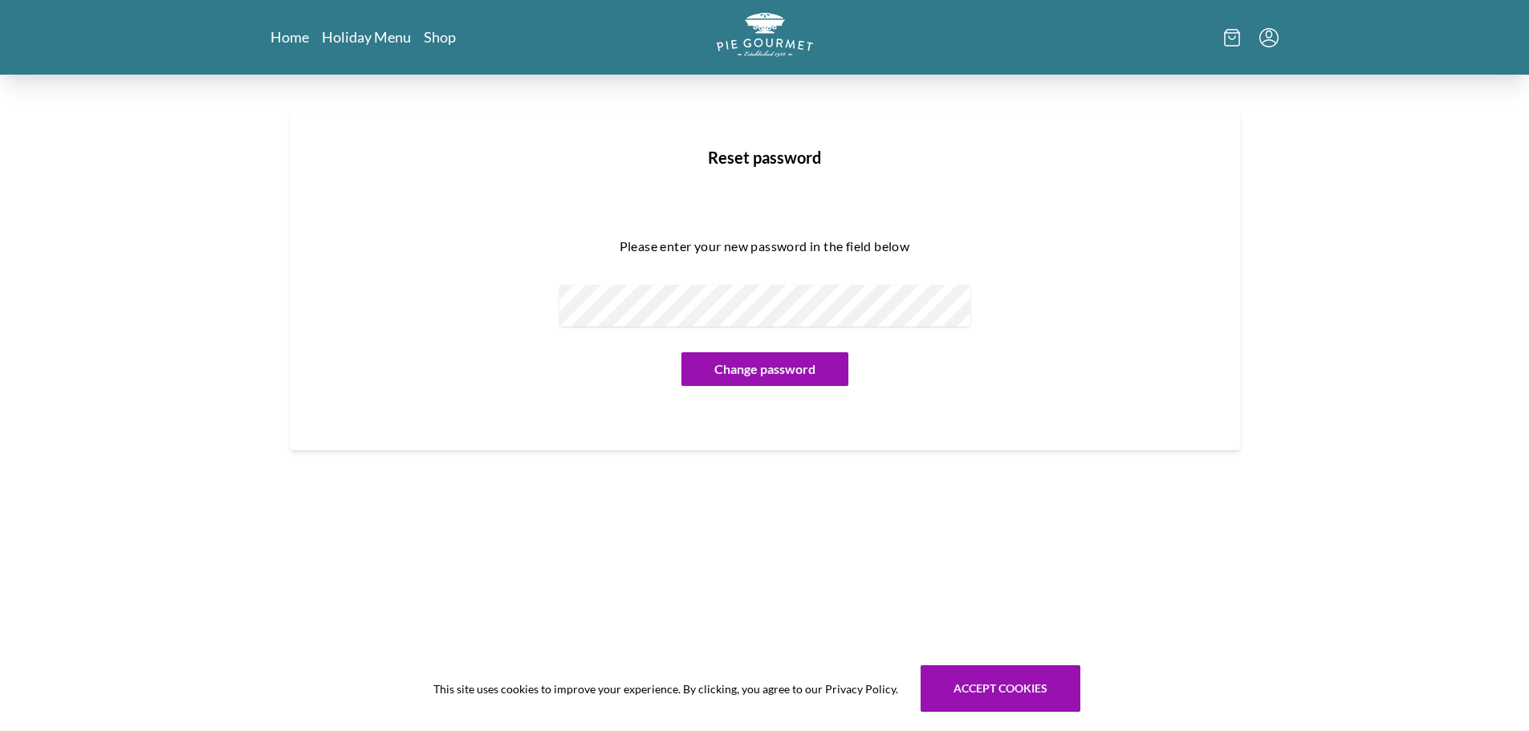
click at [1106, 300] on div at bounding box center [765, 306] width 822 height 42
click at [822, 377] on button "Change password" at bounding box center [764, 369] width 167 height 34
